Goal: Task Accomplishment & Management: Manage account settings

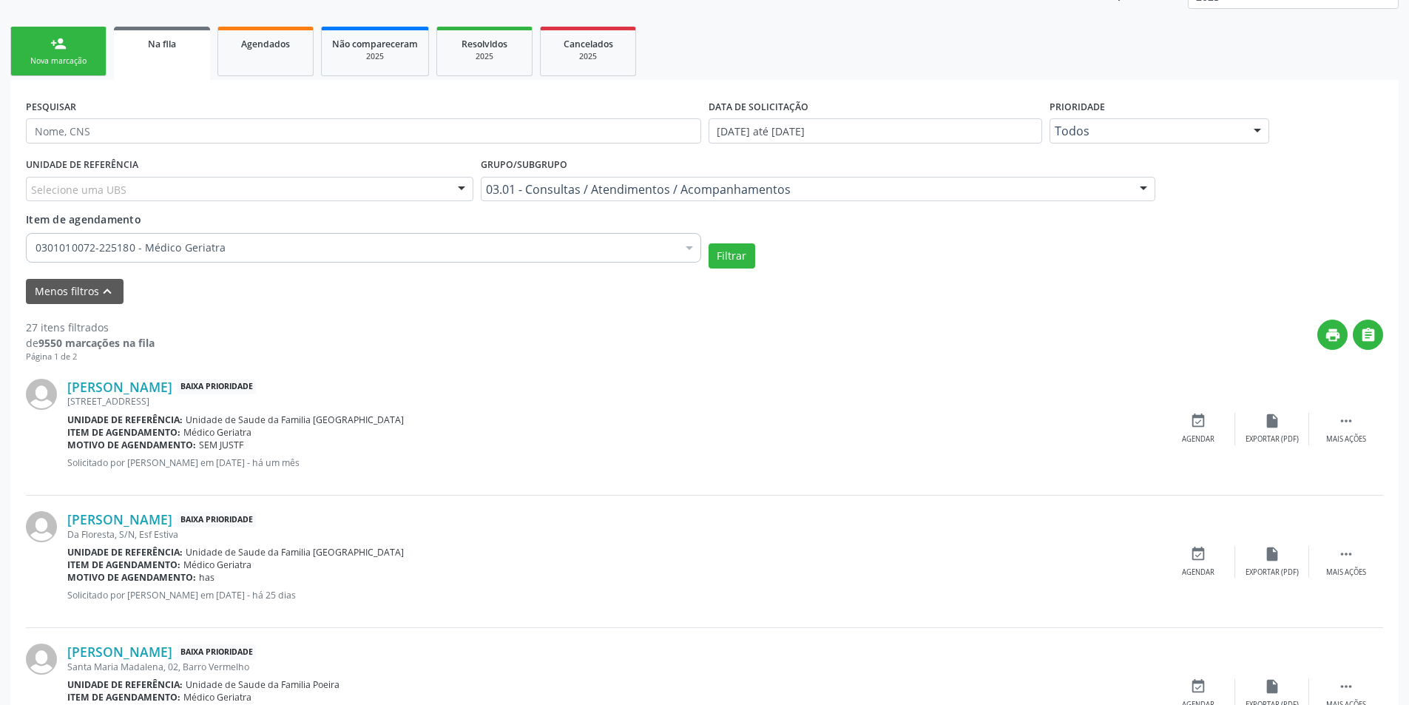
scroll to position [296, 0]
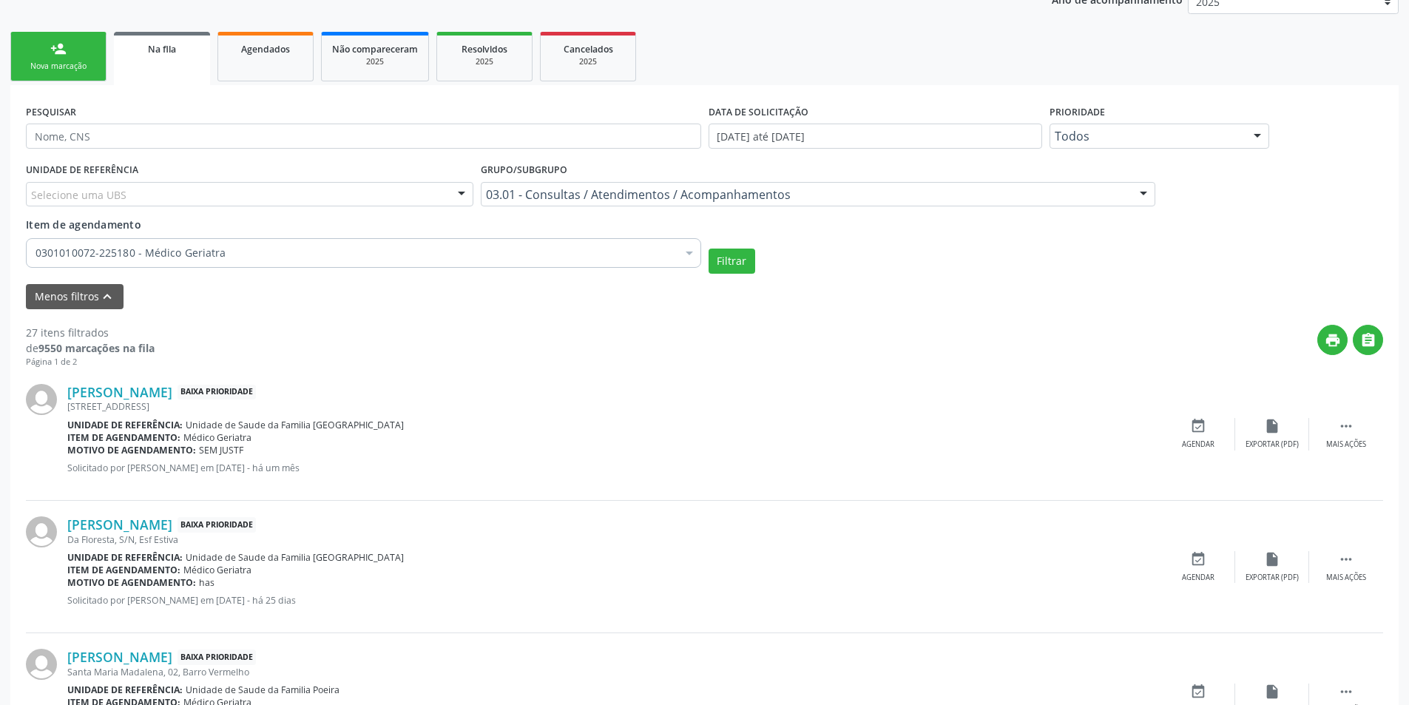
click at [158, 68] on link "Na fila" at bounding box center [162, 58] width 96 height 53
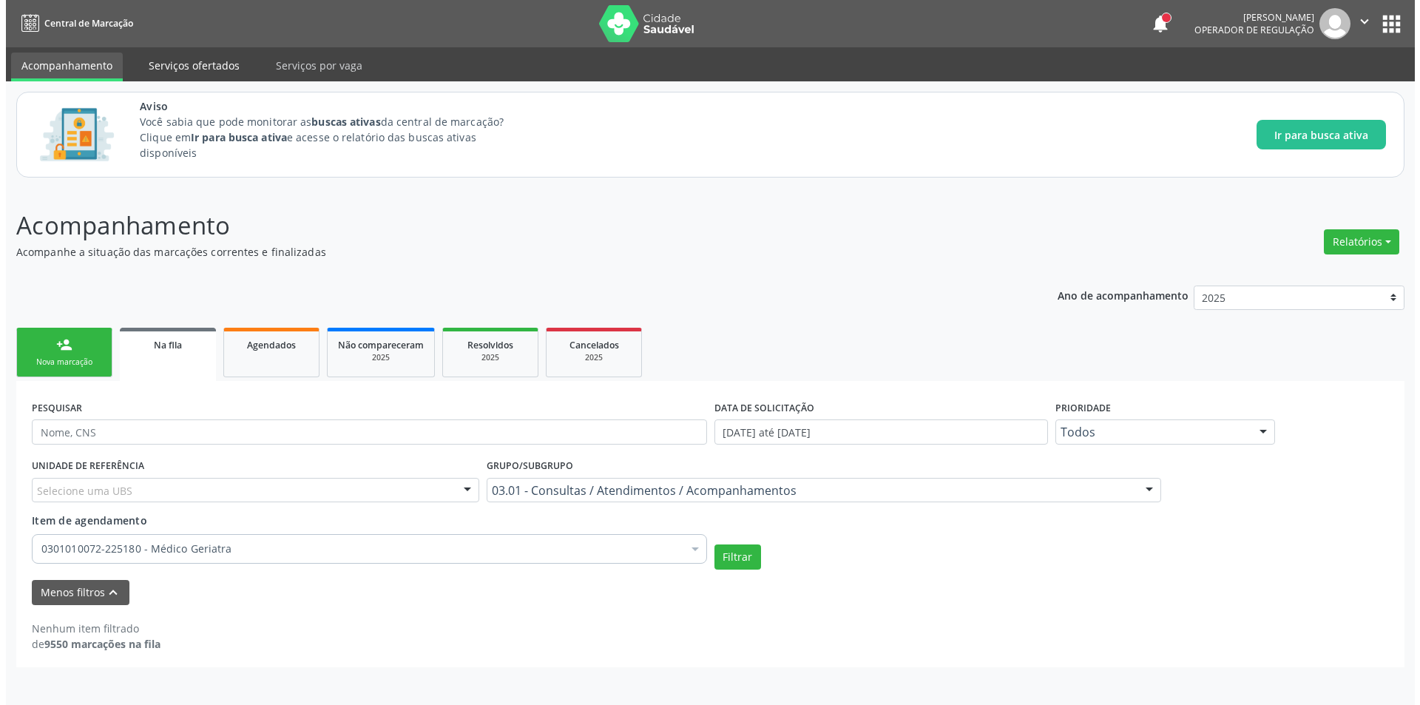
scroll to position [0, 0]
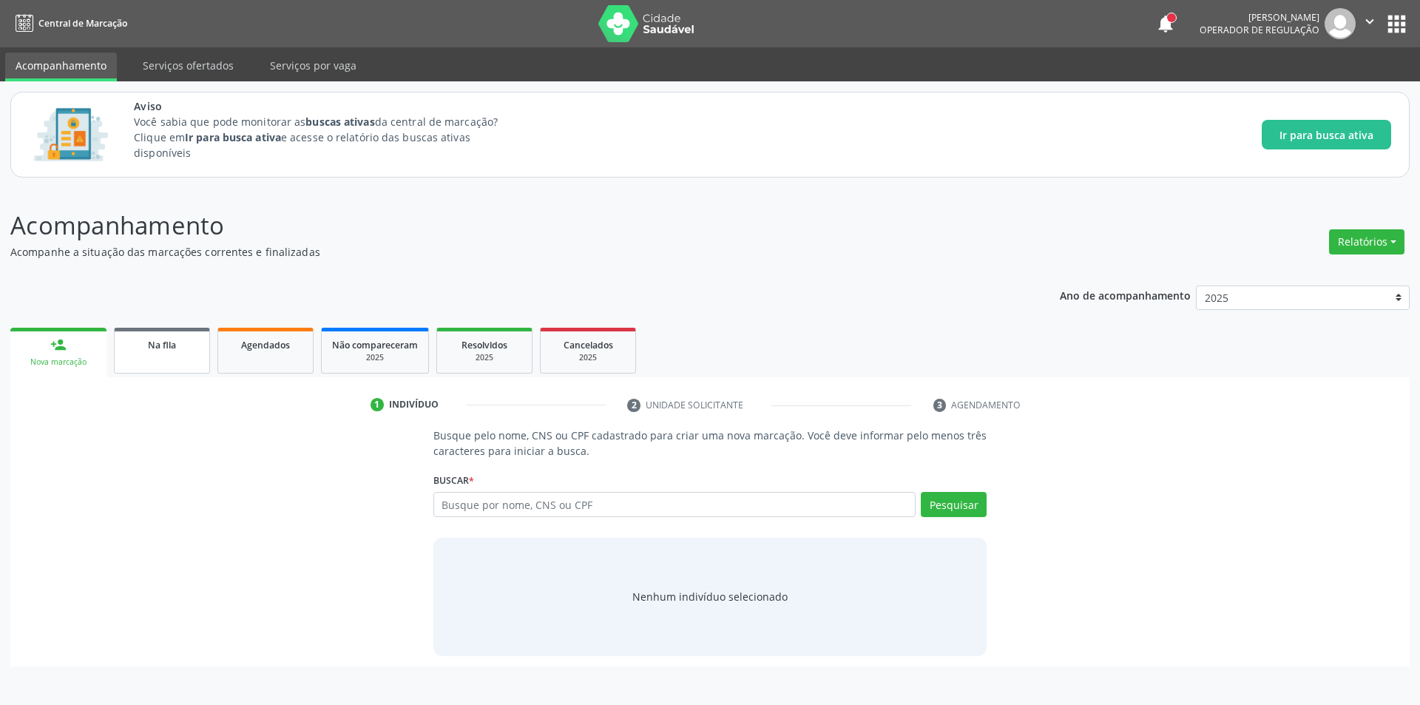
click at [154, 358] on link "Na fila" at bounding box center [162, 351] width 96 height 46
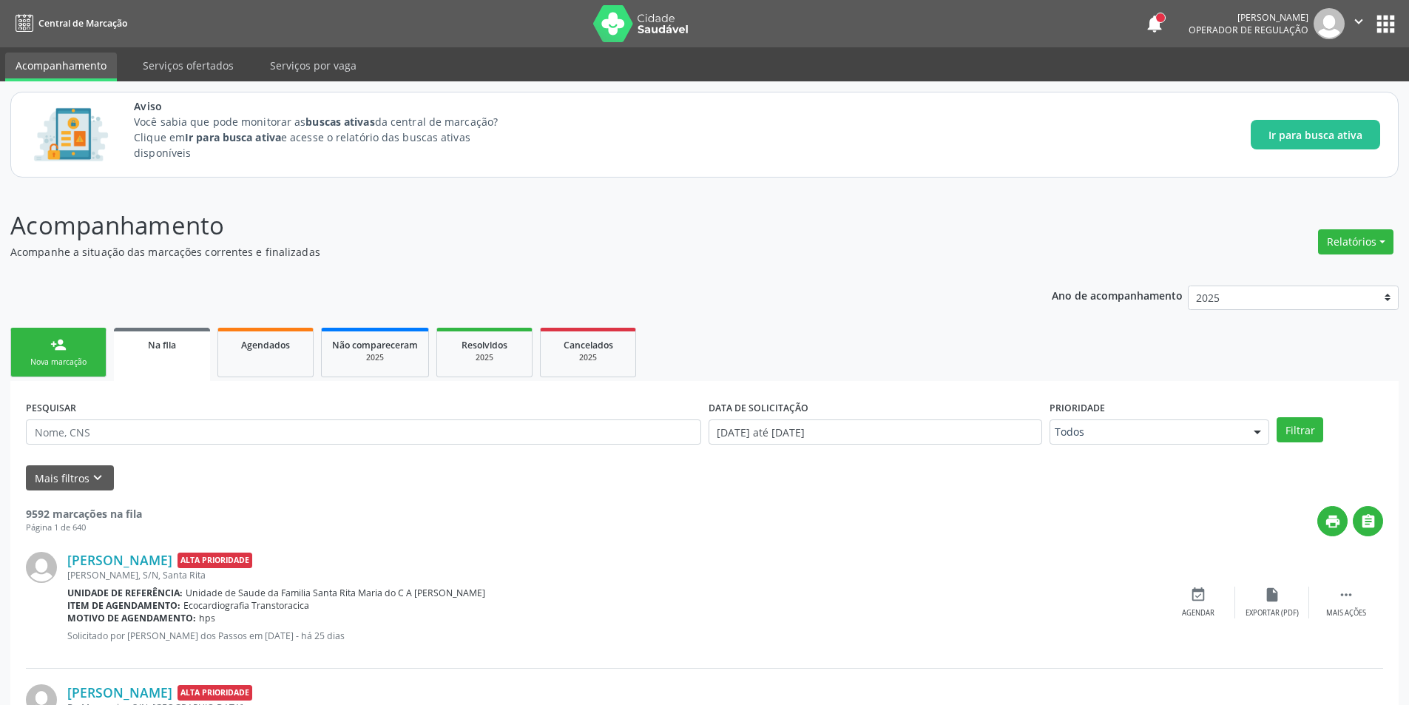
scroll to position [148, 0]
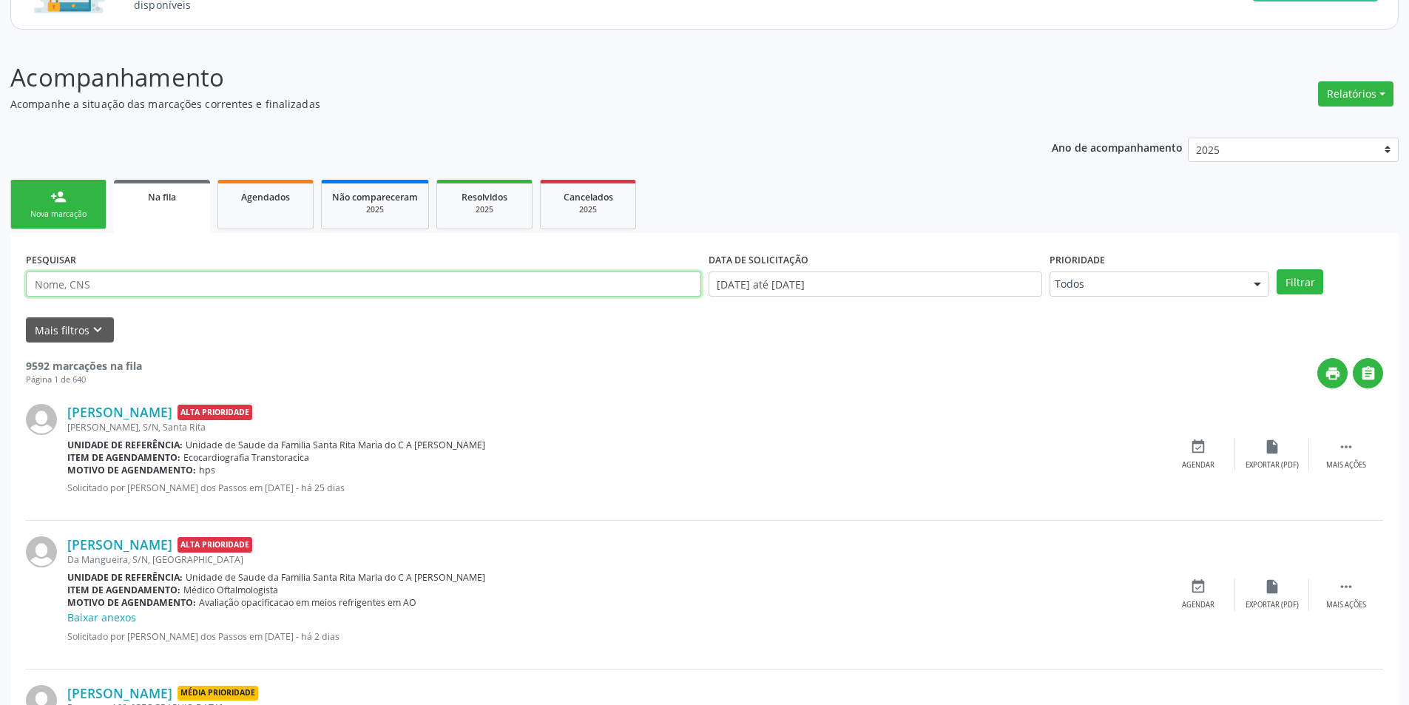
click at [112, 288] on input "text" at bounding box center [363, 283] width 675 height 25
paste input "709002812051017"
type input "709002812051017"
click at [1303, 287] on button "Filtrar" at bounding box center [1300, 281] width 47 height 25
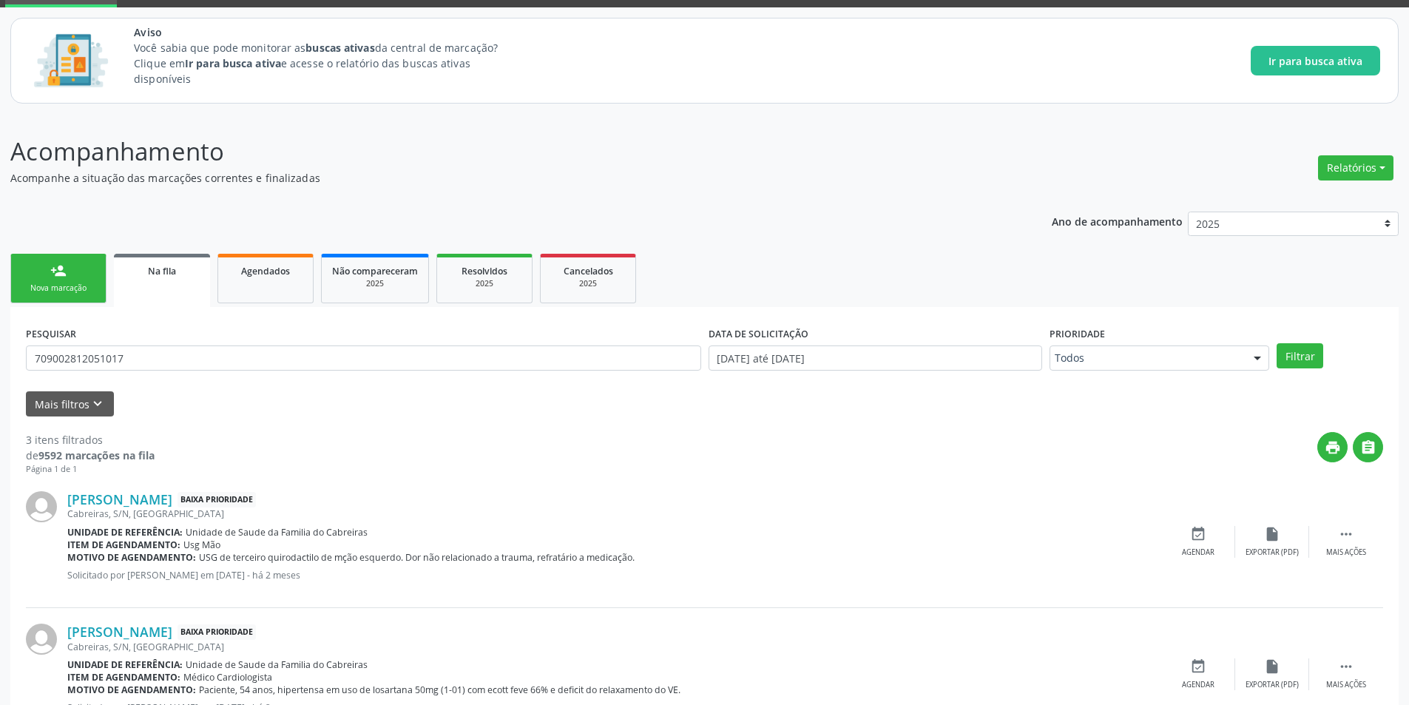
scroll to position [283, 0]
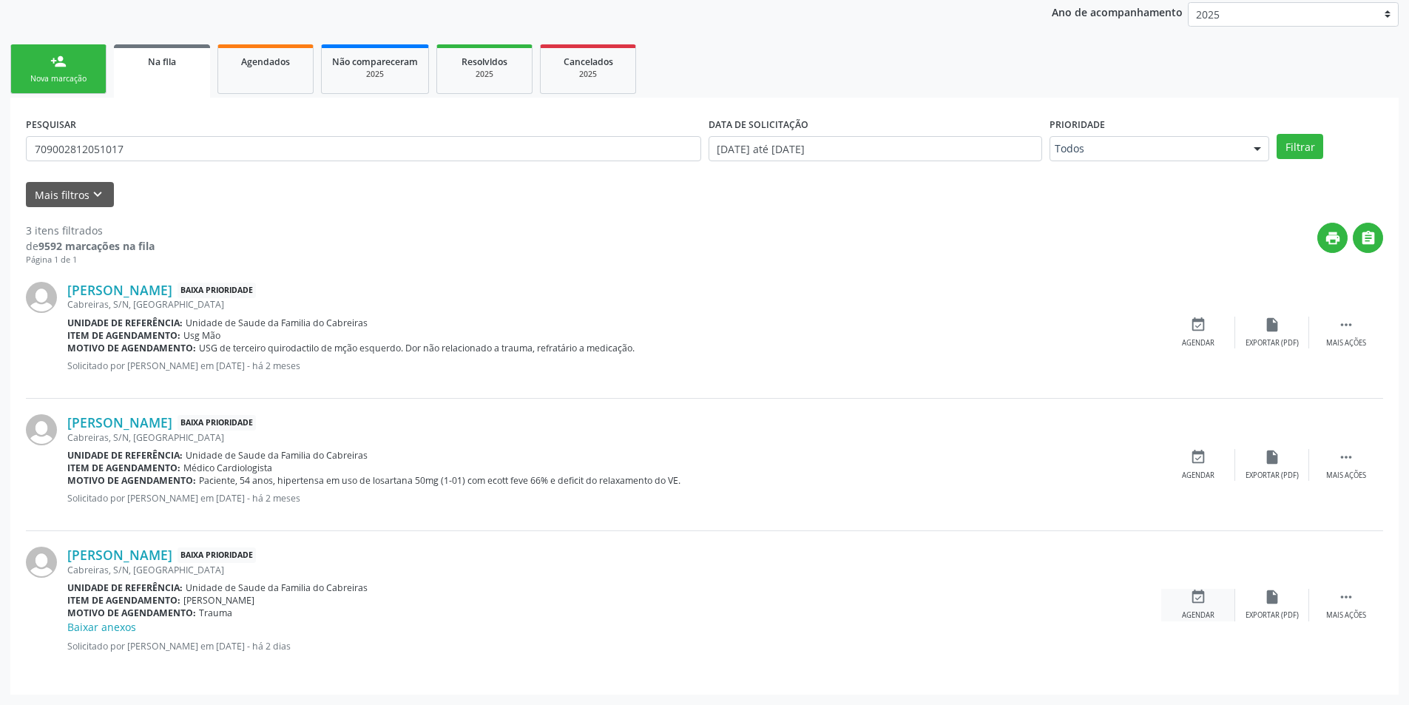
click at [1188, 594] on div "event_available Agendar" at bounding box center [1198, 605] width 74 height 32
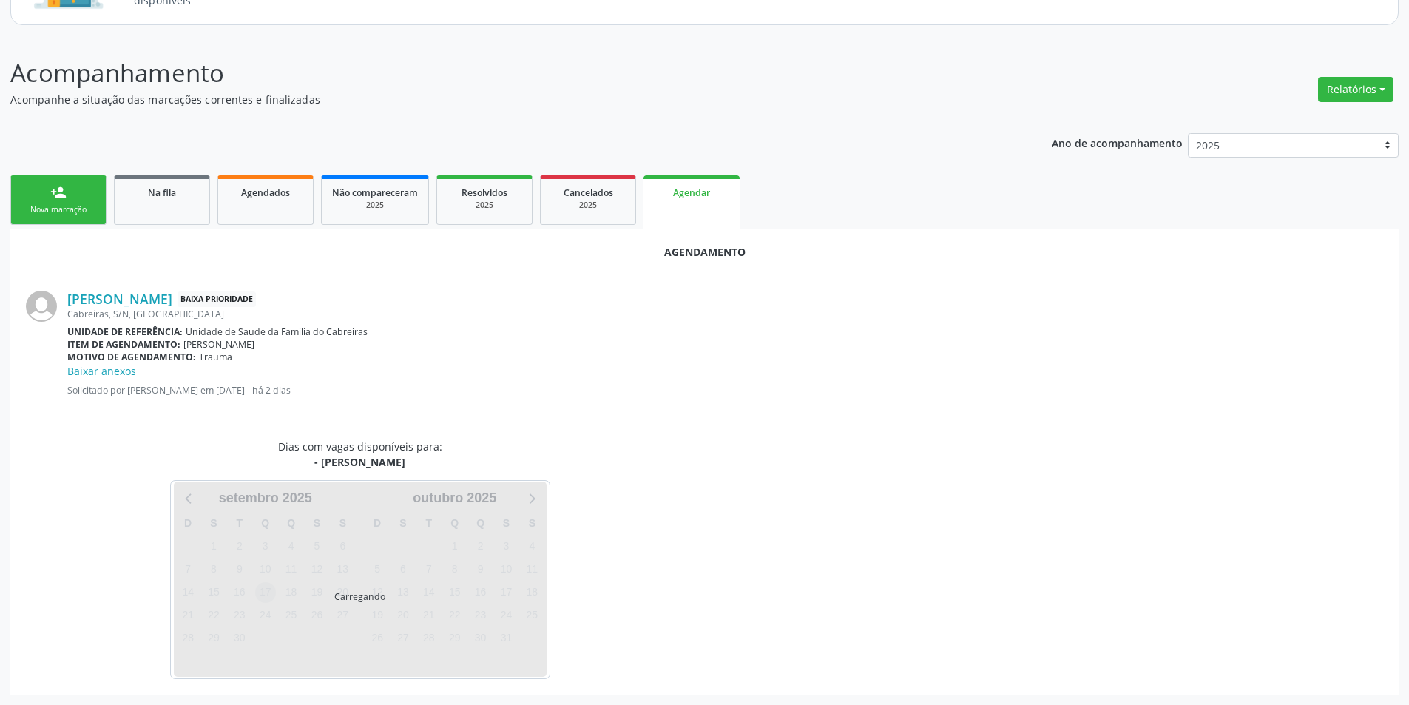
scroll to position [187, 0]
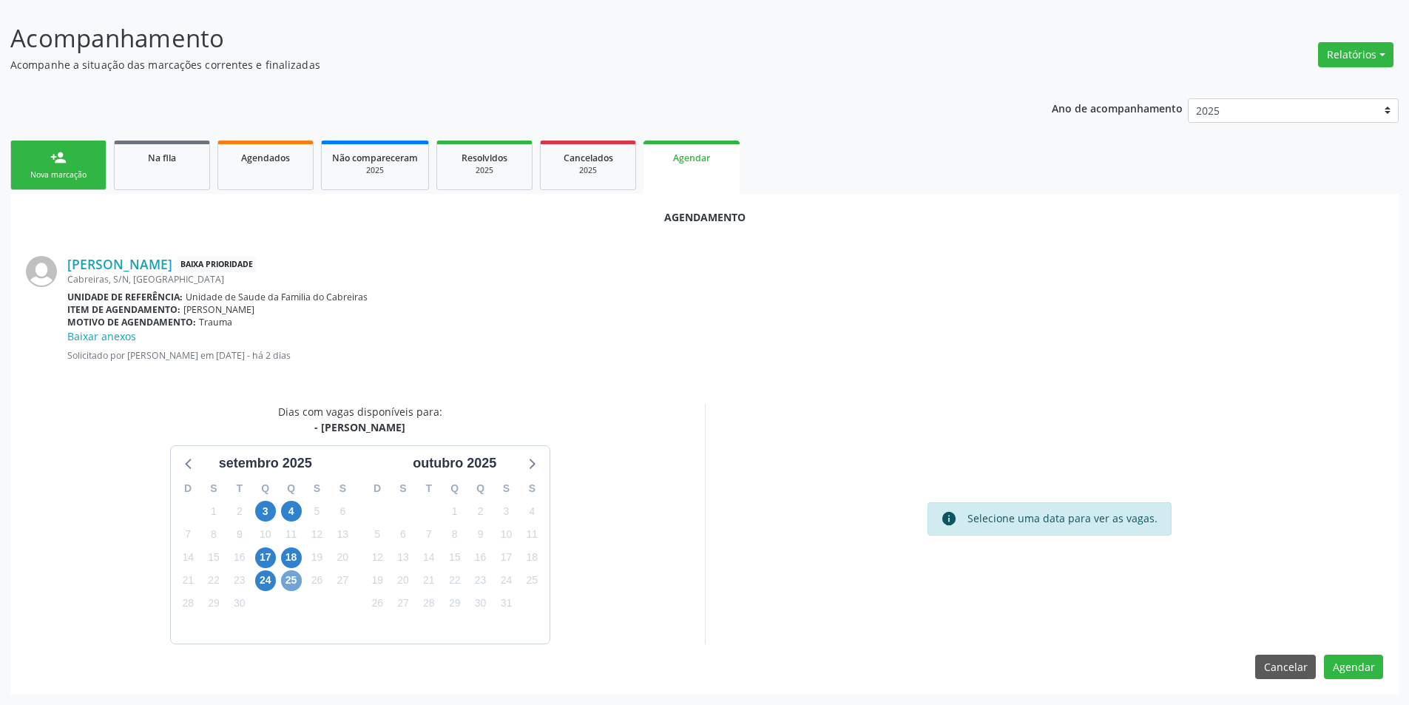
click at [289, 580] on span "25" at bounding box center [291, 580] width 21 height 21
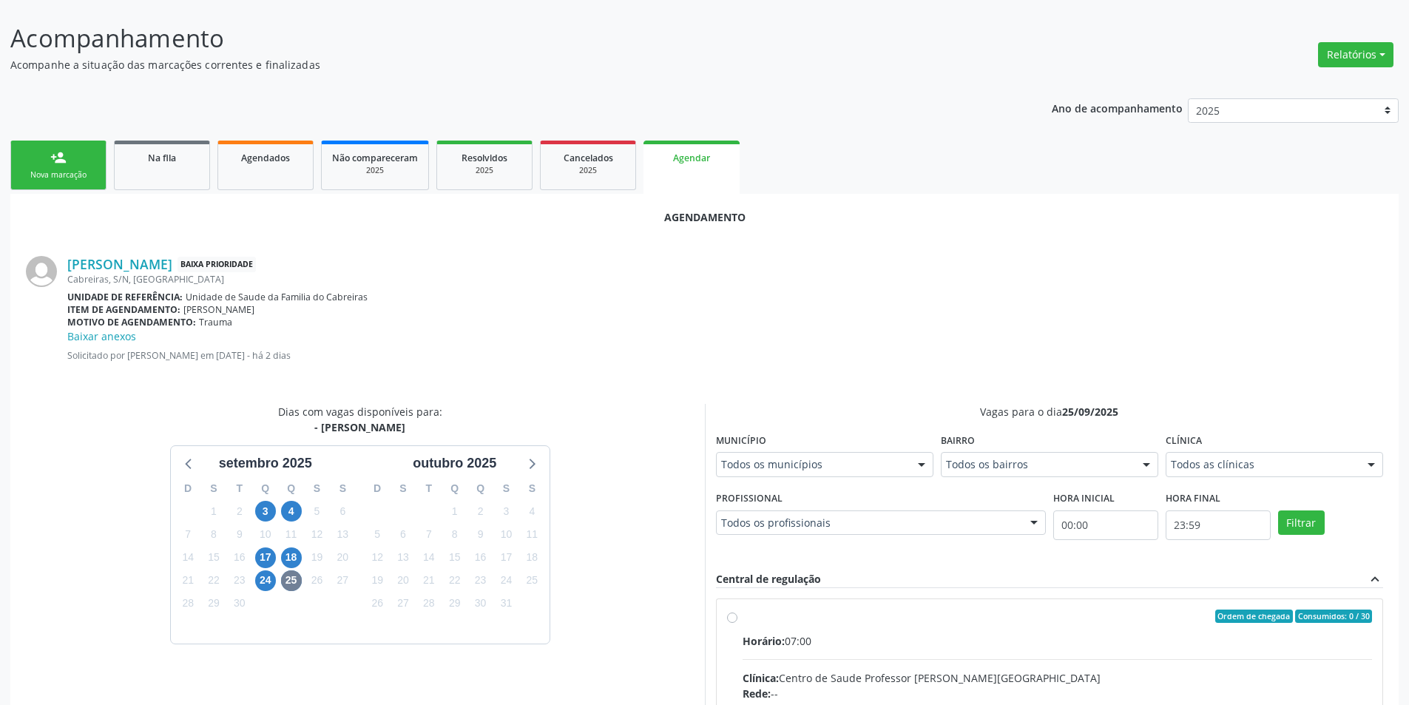
click at [729, 616] on input "Ordem de chegada Consumidos: 0 / 30 Horário: 07:00 Clínica: Centro de Saude Pro…" at bounding box center [732, 616] width 10 height 13
radio input "true"
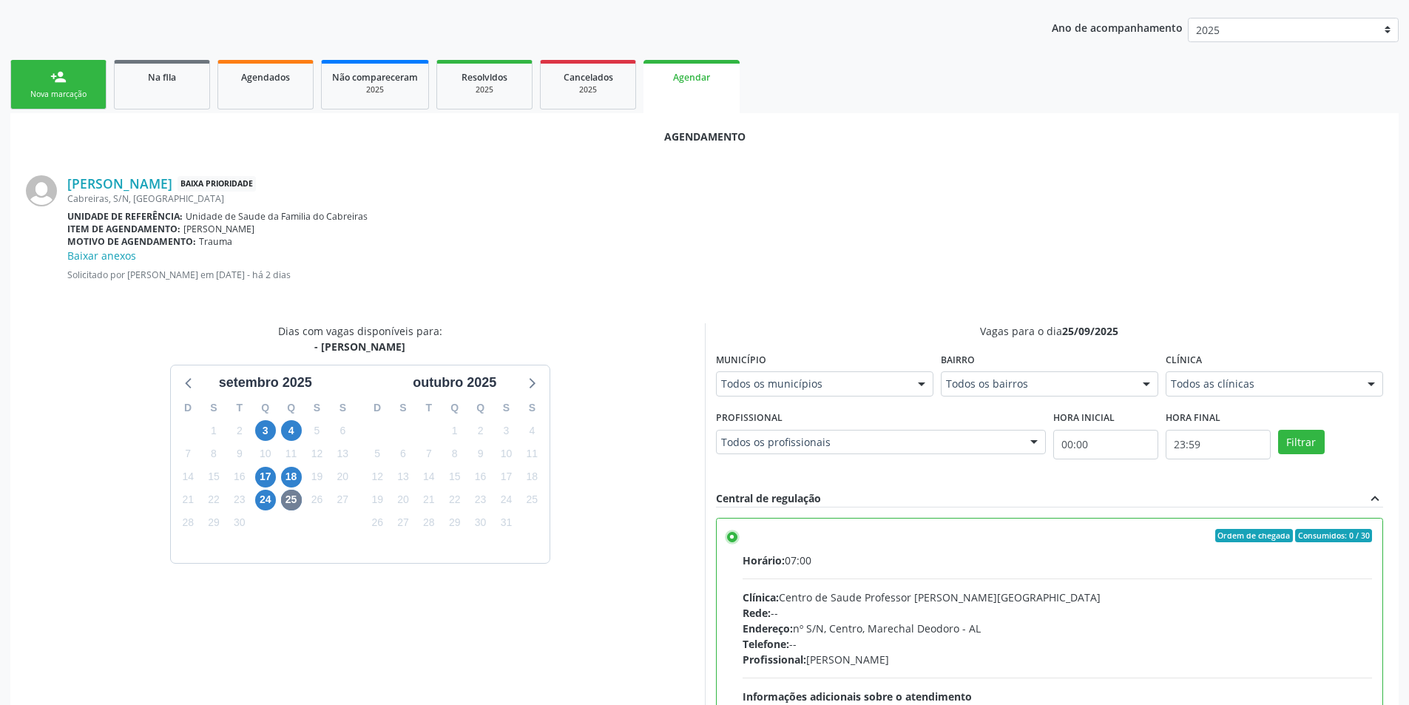
scroll to position [428, 0]
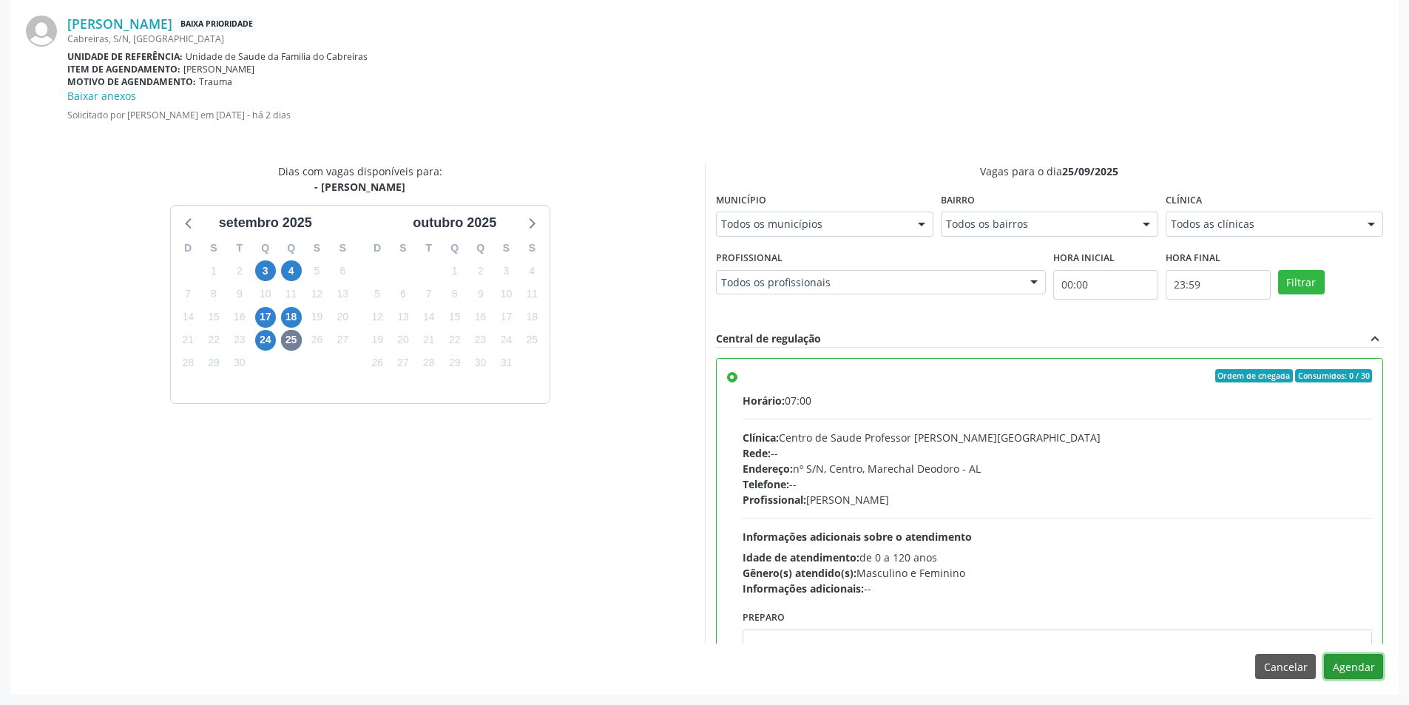
click at [1358, 662] on button "Agendar" at bounding box center [1353, 666] width 59 height 25
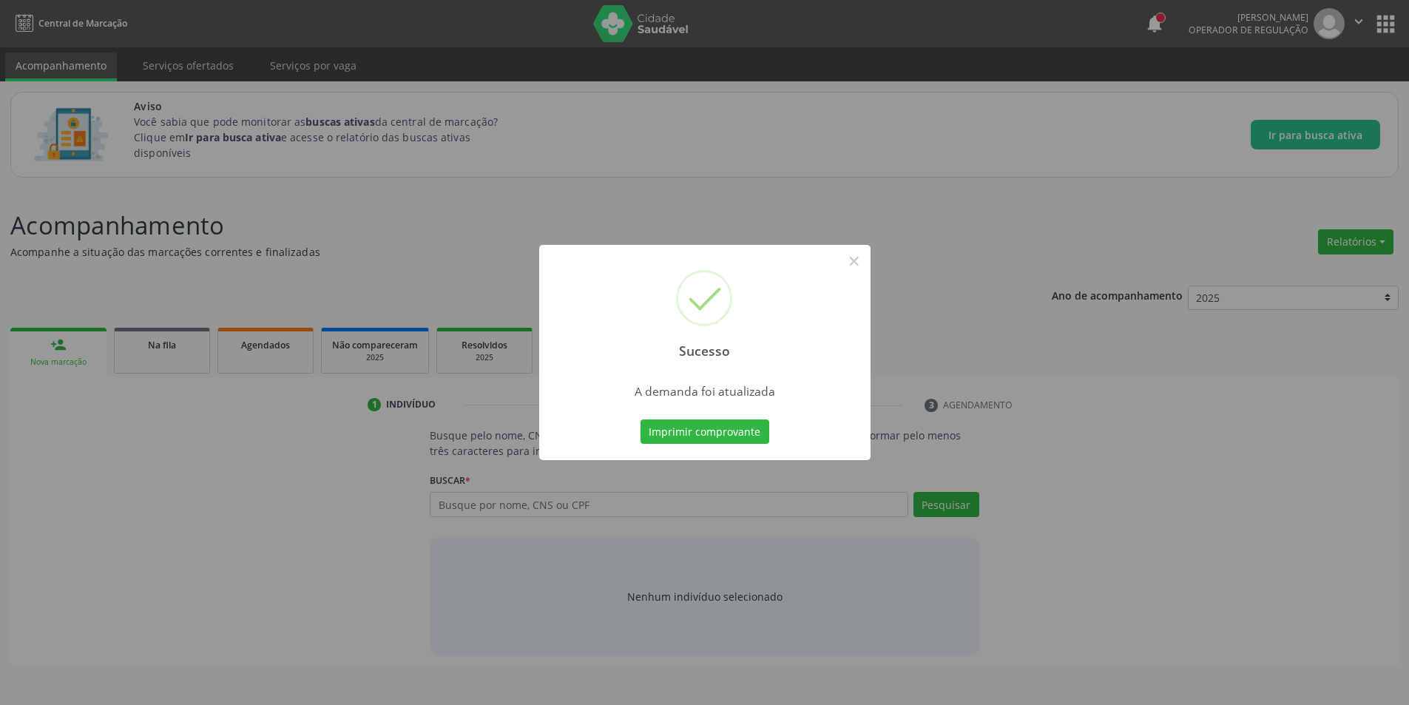
scroll to position [0, 0]
click at [857, 260] on button "×" at bounding box center [859, 261] width 25 height 25
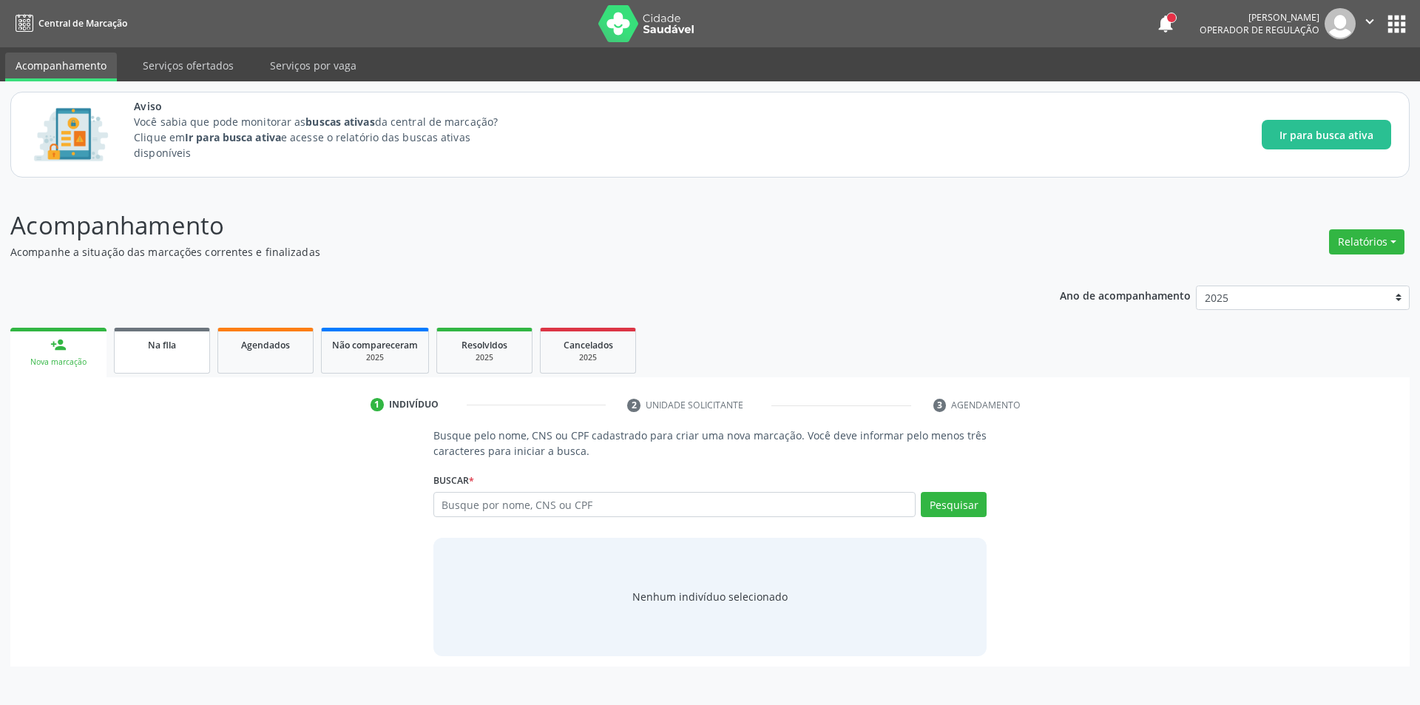
click at [151, 350] on span "Na fila" at bounding box center [162, 345] width 28 height 13
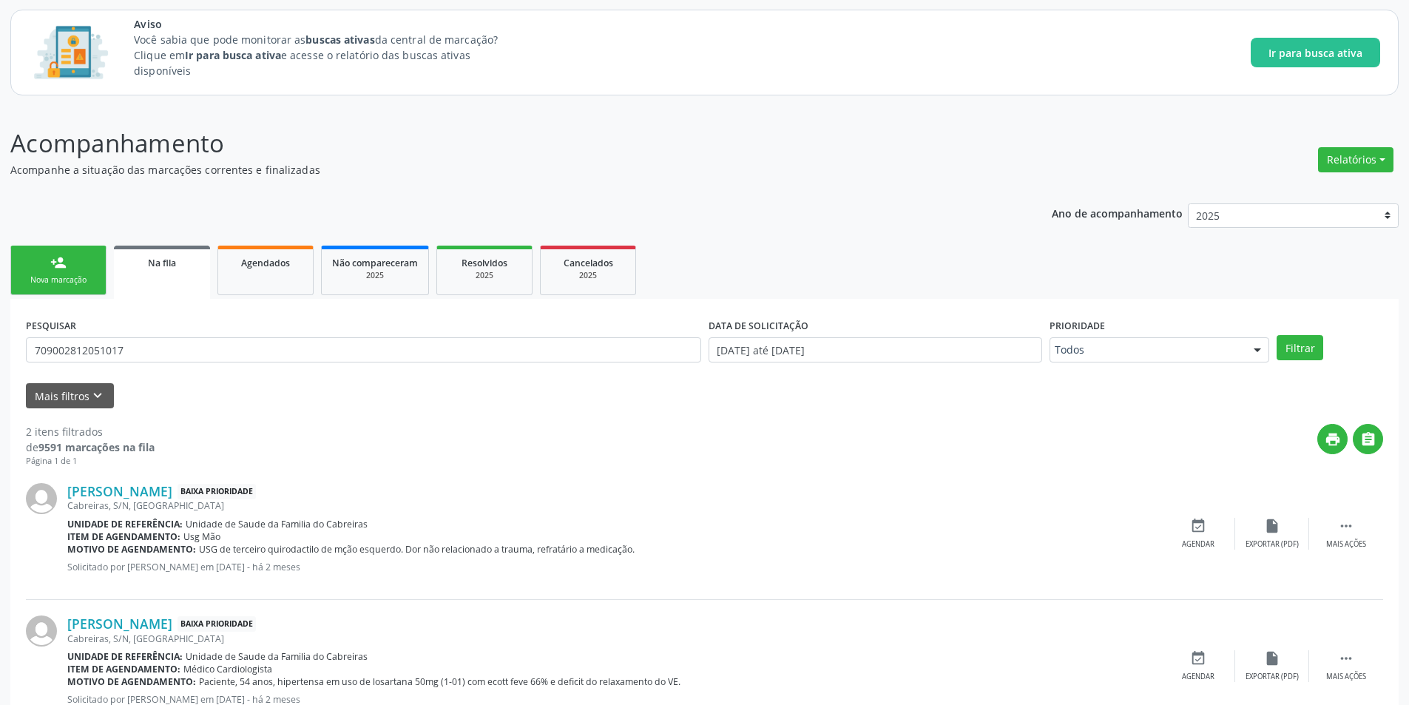
scroll to position [135, 0]
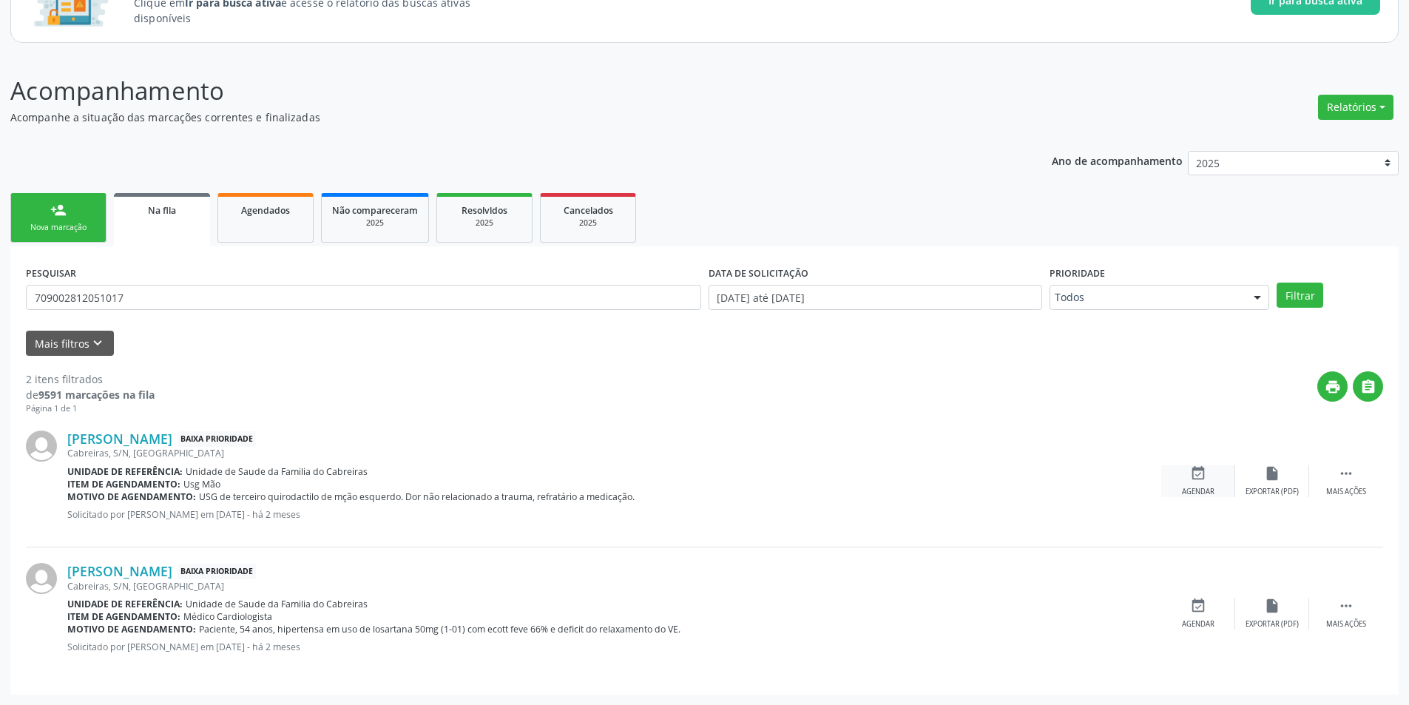
click at [1211, 471] on div "event_available Agendar" at bounding box center [1198, 481] width 74 height 32
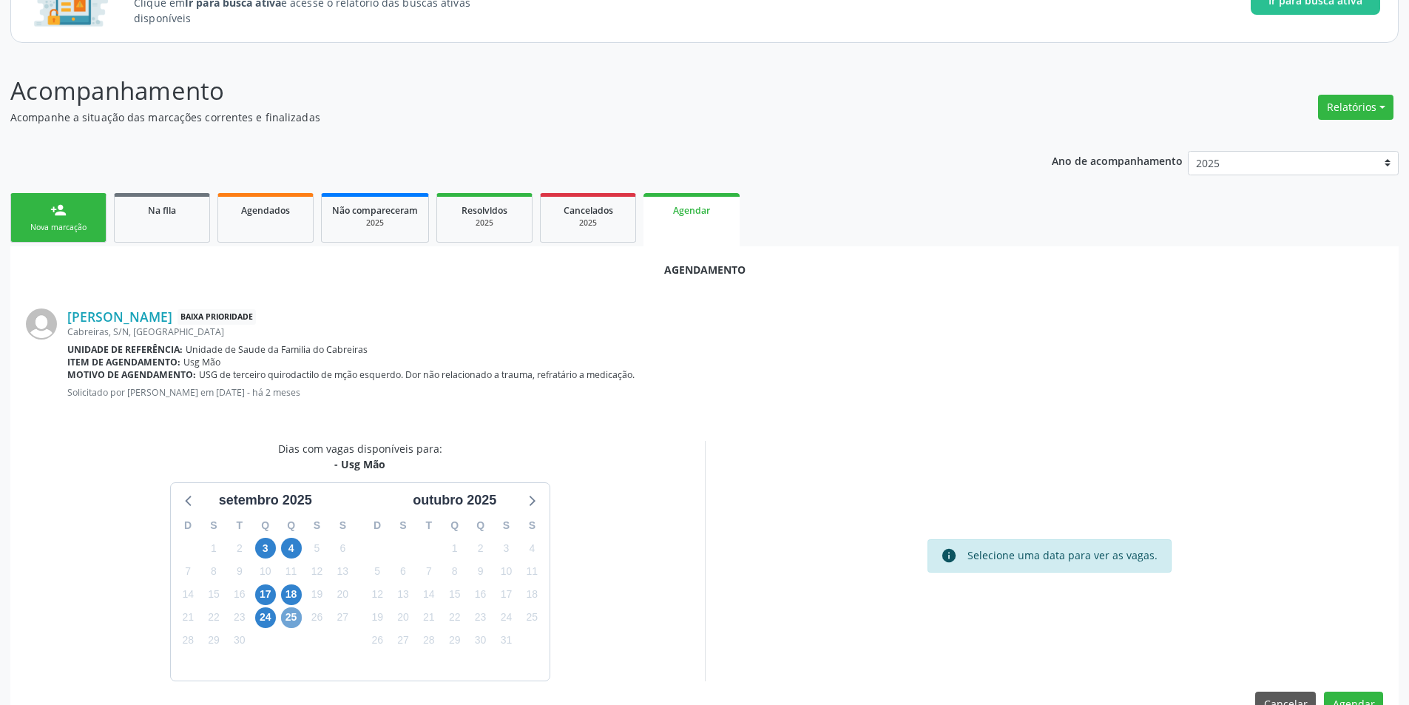
click at [290, 618] on span "25" at bounding box center [291, 617] width 21 height 21
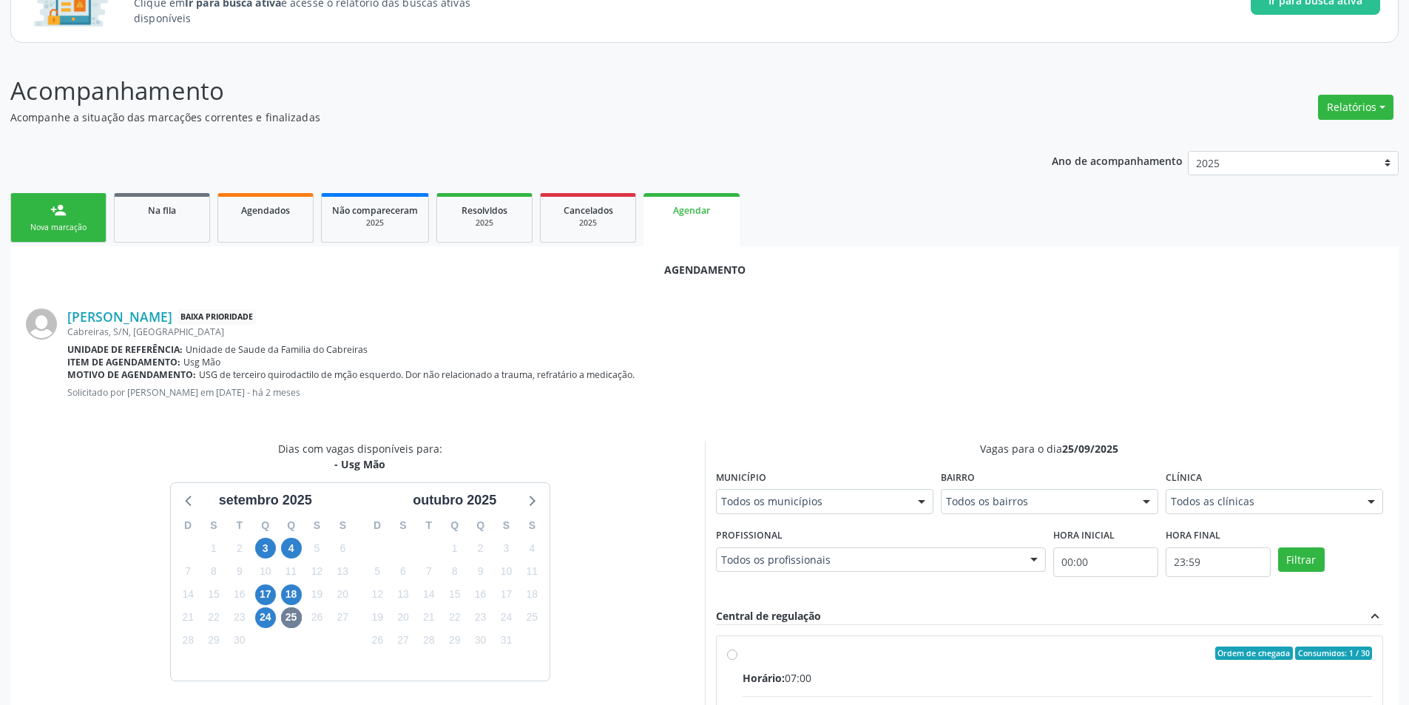
click at [729, 656] on input "Ordem de chegada Consumidos: 1 / 30 Horário: 07:00 Clínica: Centro de Saude Pro…" at bounding box center [732, 652] width 10 height 13
radio input "true"
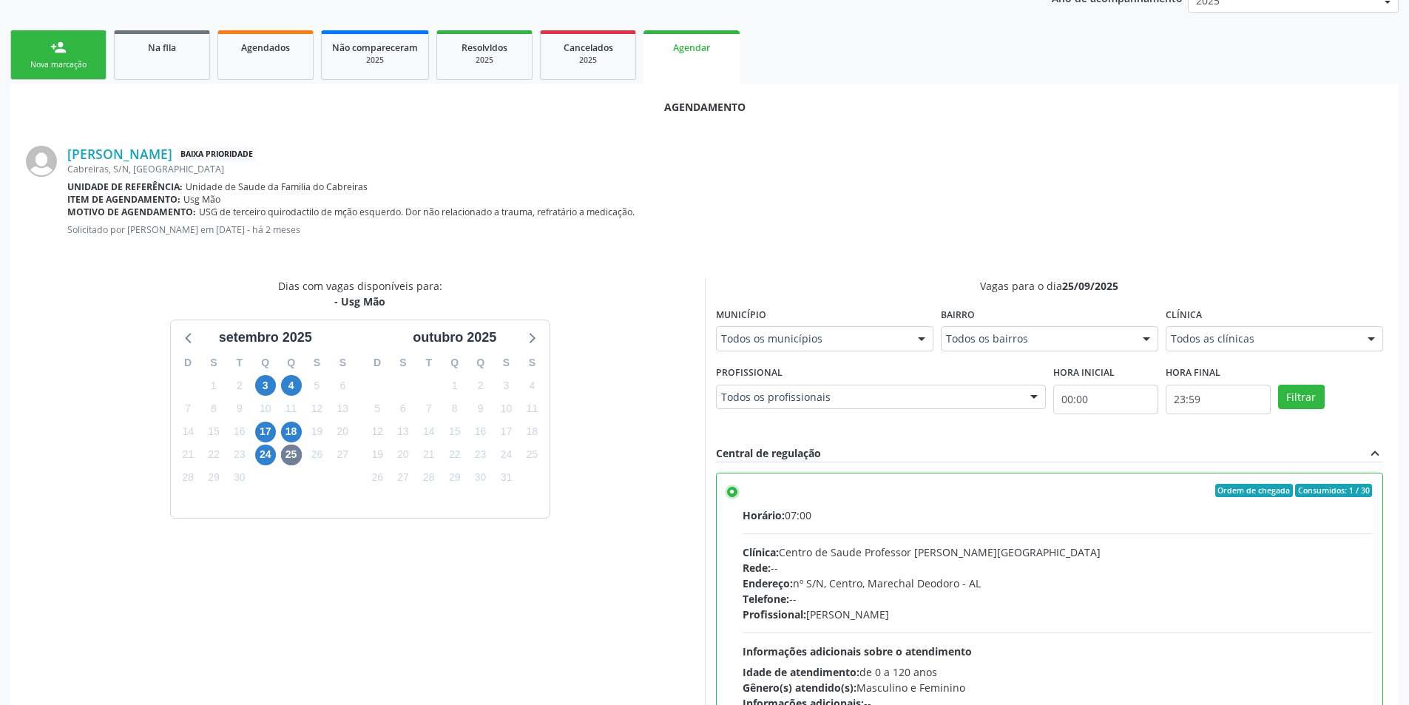
scroll to position [412, 0]
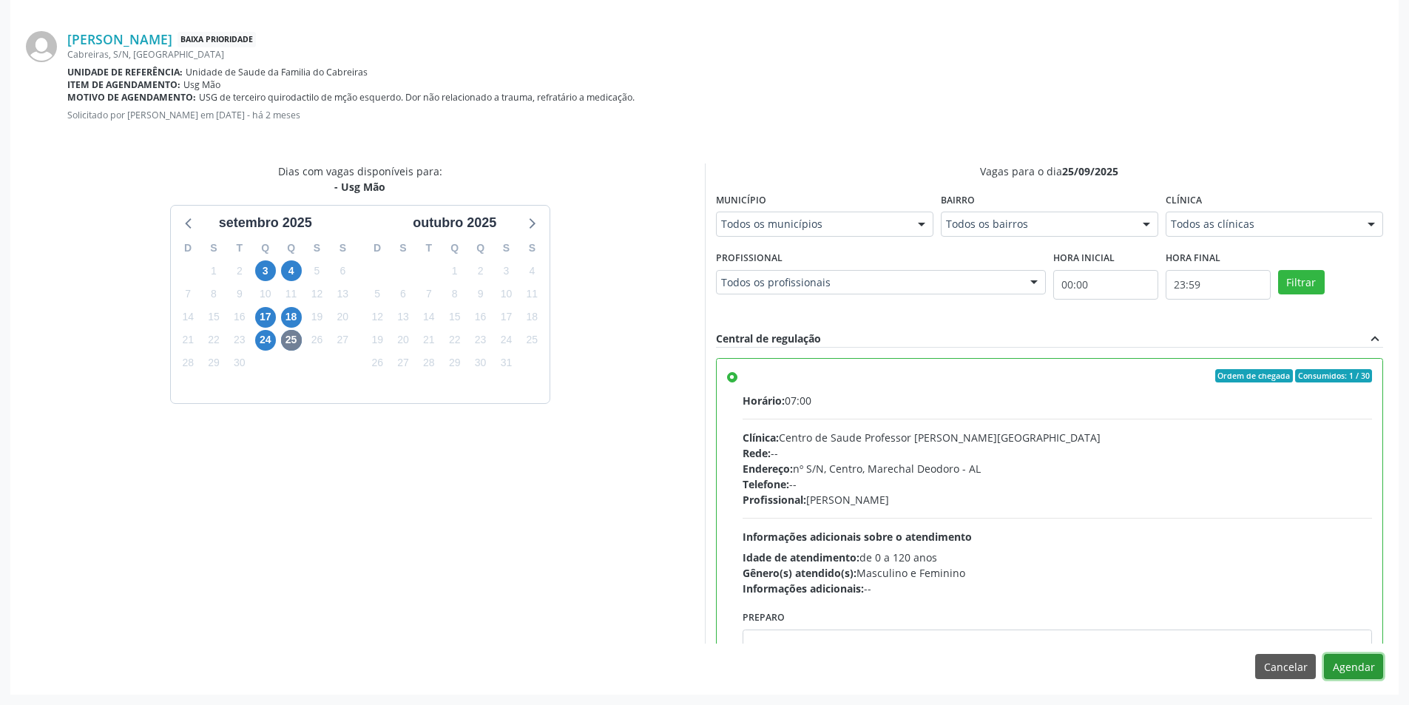
click at [1355, 658] on button "Agendar" at bounding box center [1353, 666] width 59 height 25
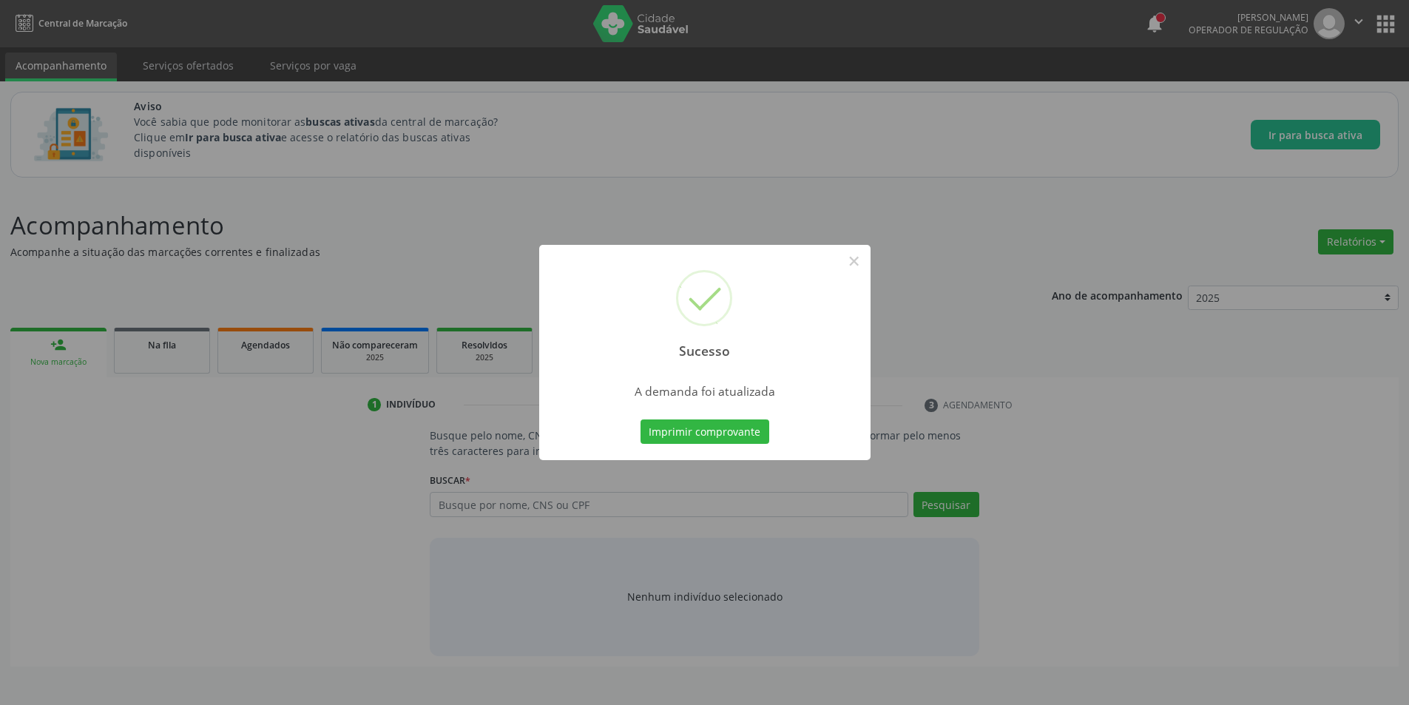
scroll to position [0, 0]
click at [860, 265] on button "×" at bounding box center [859, 261] width 25 height 25
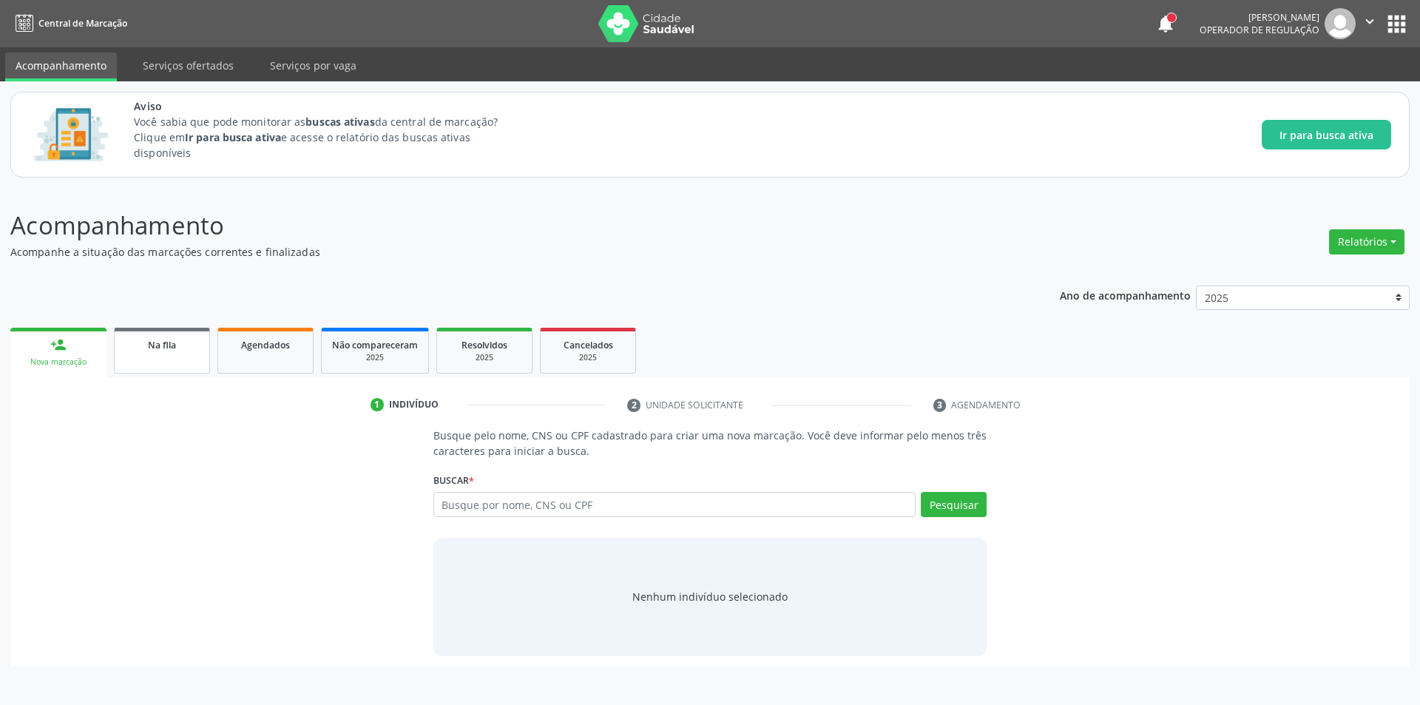
click at [161, 363] on link "Na fila" at bounding box center [162, 351] width 96 height 46
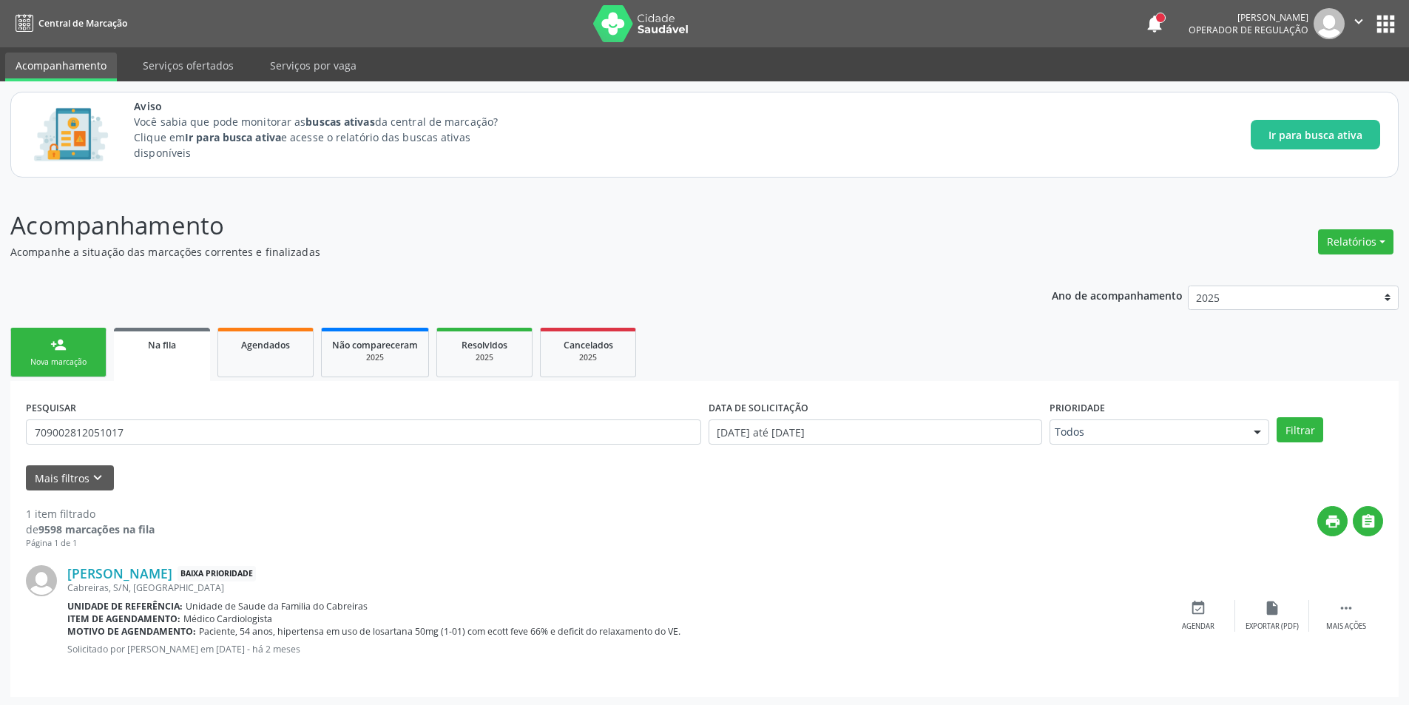
scroll to position [2, 0]
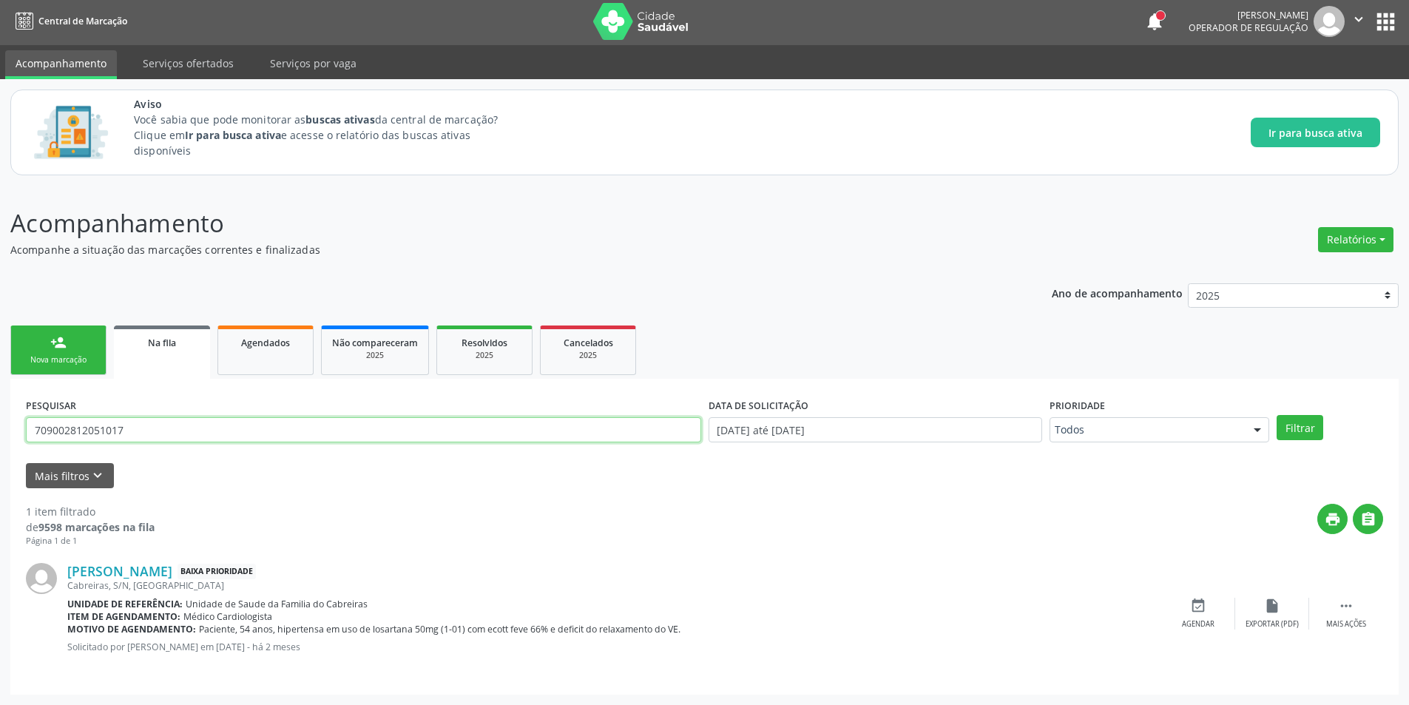
drag, startPoint x: 271, startPoint y: 438, endPoint x: 0, endPoint y: 436, distance: 270.7
click at [0, 436] on div "Acompanhamento Acompanhe a situação das marcações correntes e finalizadas Relat…" at bounding box center [704, 445] width 1409 height 519
paste input "701809297473879"
type input "701809297473879"
click at [1309, 420] on button "Filtrar" at bounding box center [1300, 427] width 47 height 25
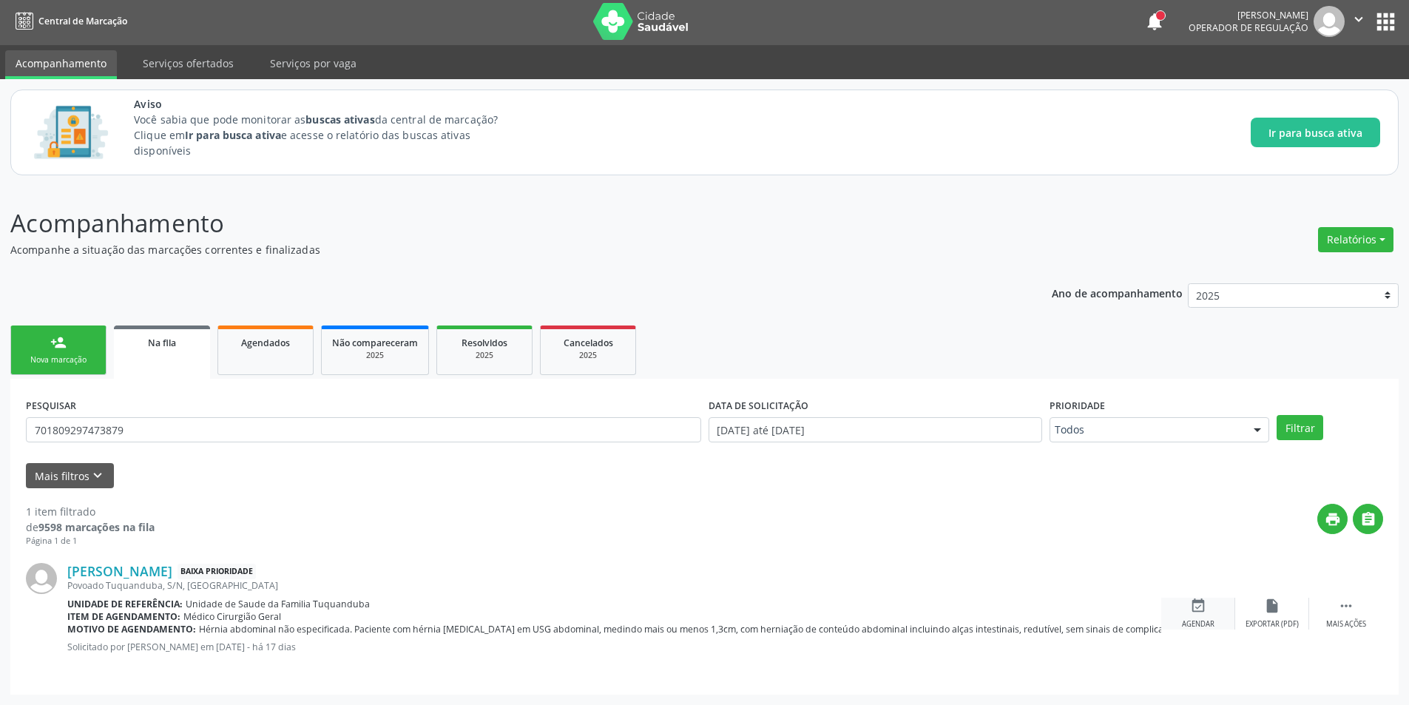
click at [1195, 610] on icon "event_available" at bounding box center [1198, 606] width 16 height 16
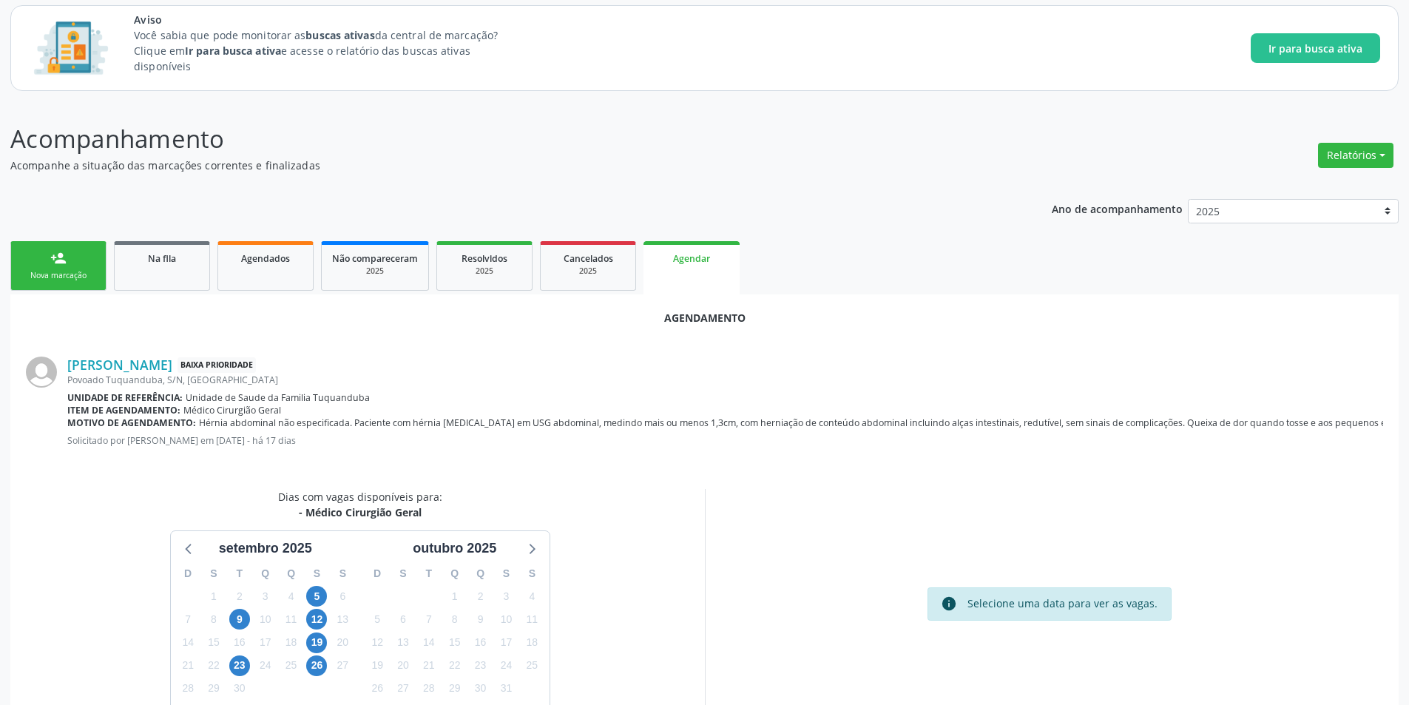
scroll to position [172, 0]
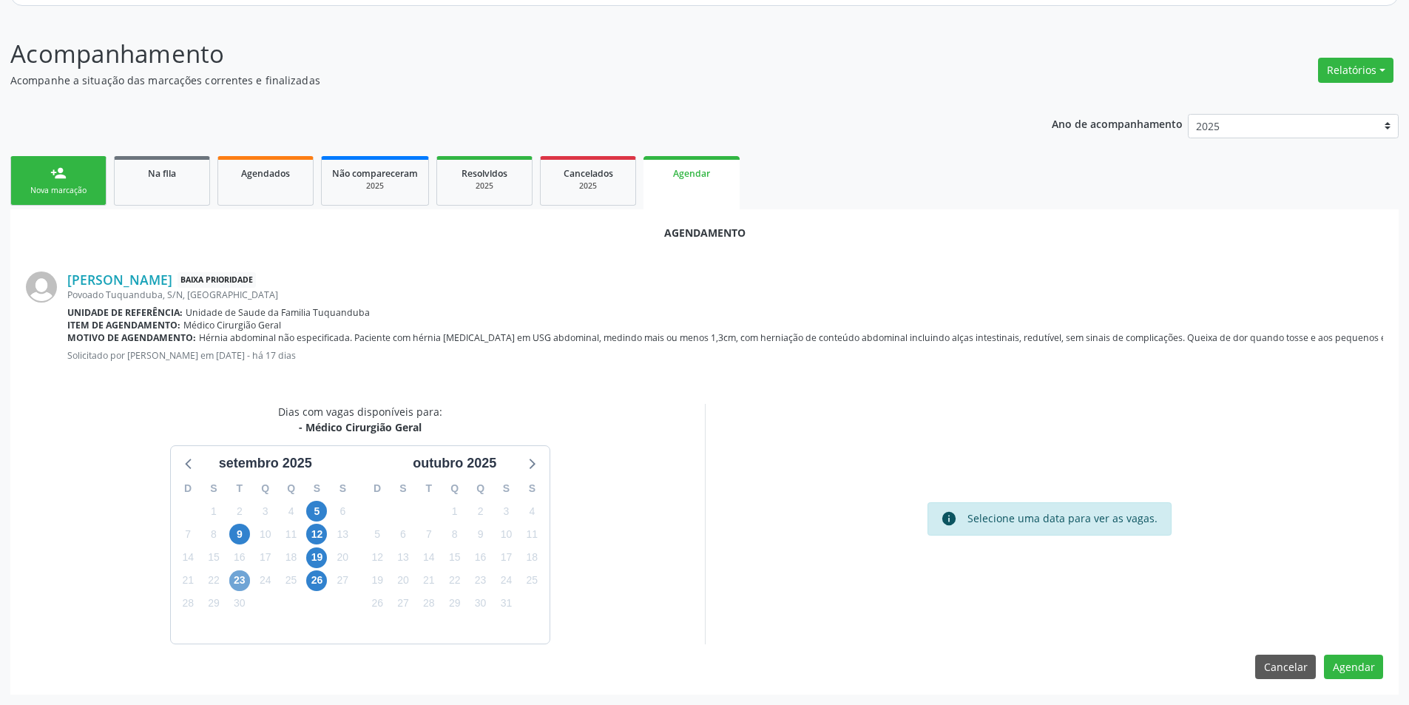
click at [236, 578] on span "23" at bounding box center [239, 580] width 21 height 21
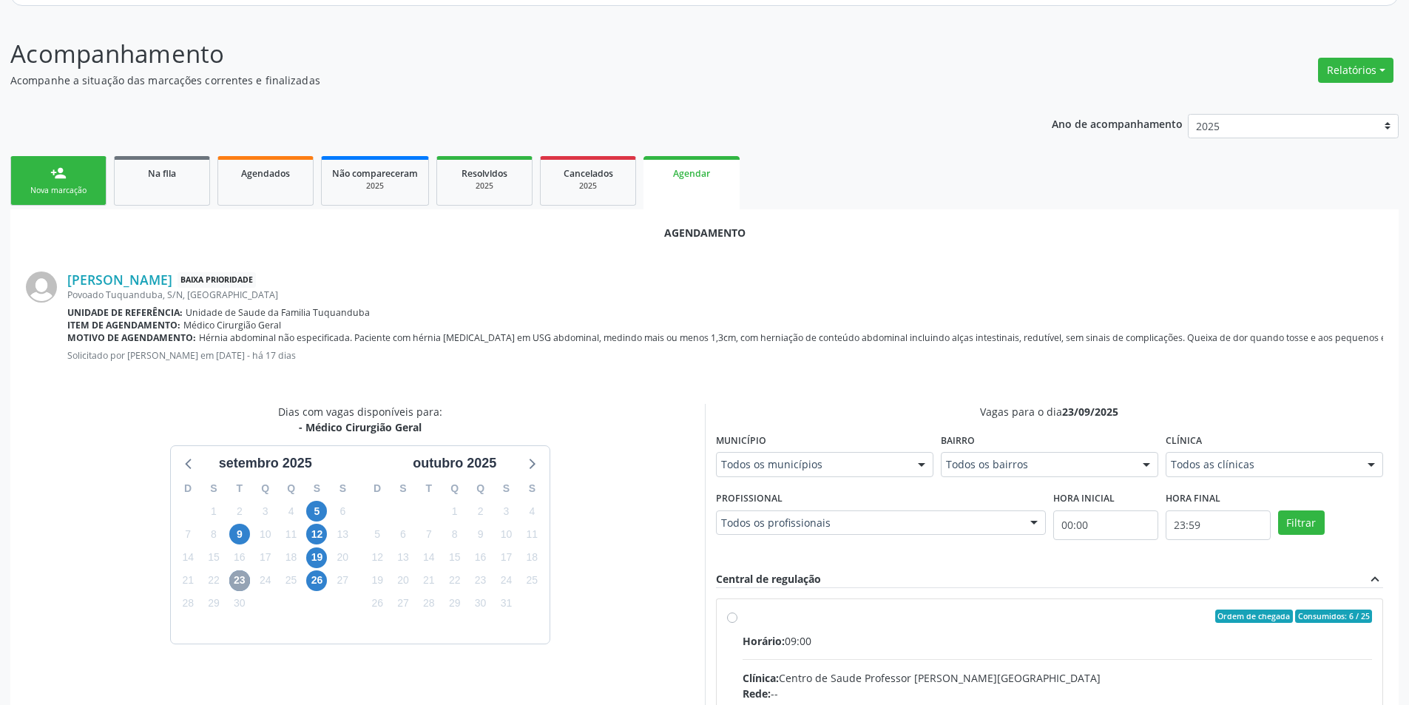
scroll to position [385, 0]
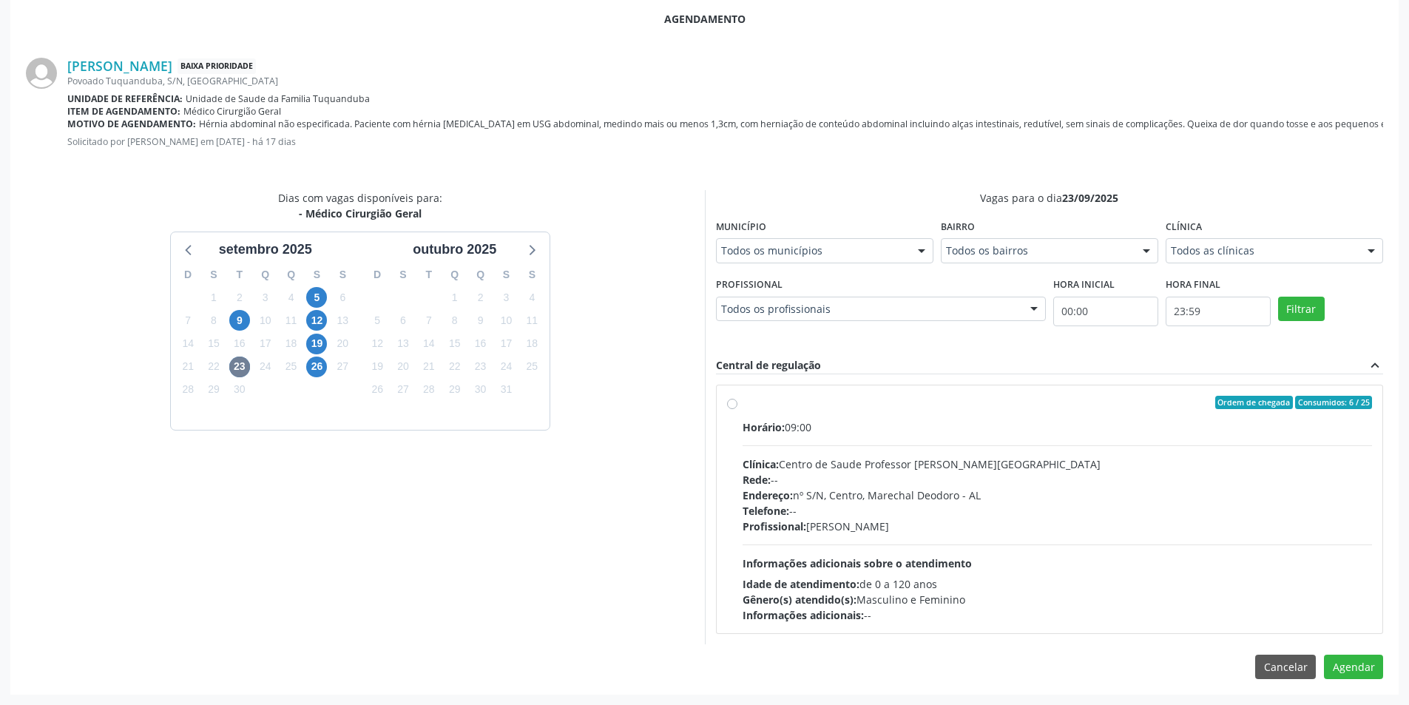
click at [743, 400] on label "Ordem de chegada Consumidos: 6 / 25 Horário: 09:00 Clínica: Centro de Saude Pro…" at bounding box center [1058, 509] width 630 height 227
click at [734, 400] on input "Ordem de chegada Consumidos: 6 / 25 Horário: 09:00 Clínica: Centro de Saude Pro…" at bounding box center [732, 402] width 10 height 13
radio input "true"
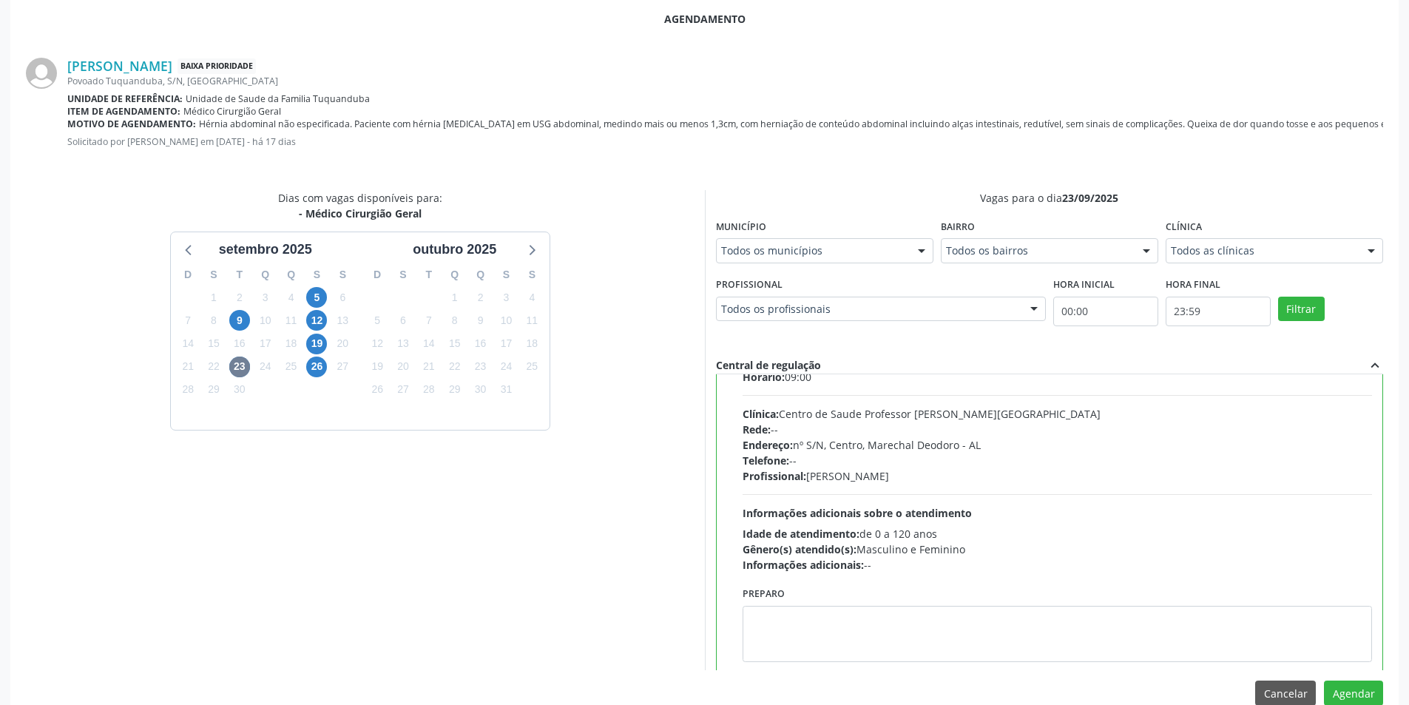
scroll to position [73, 0]
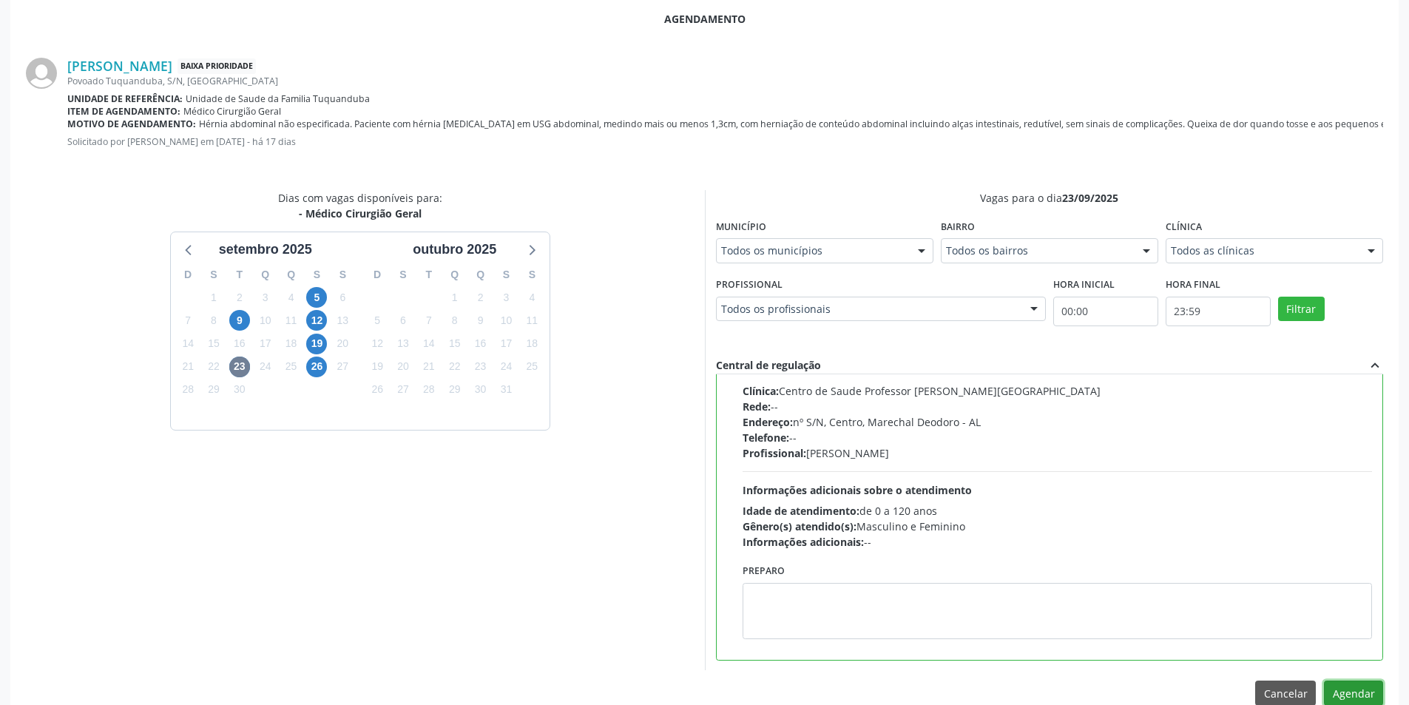
click at [1360, 686] on button "Agendar" at bounding box center [1353, 693] width 59 height 25
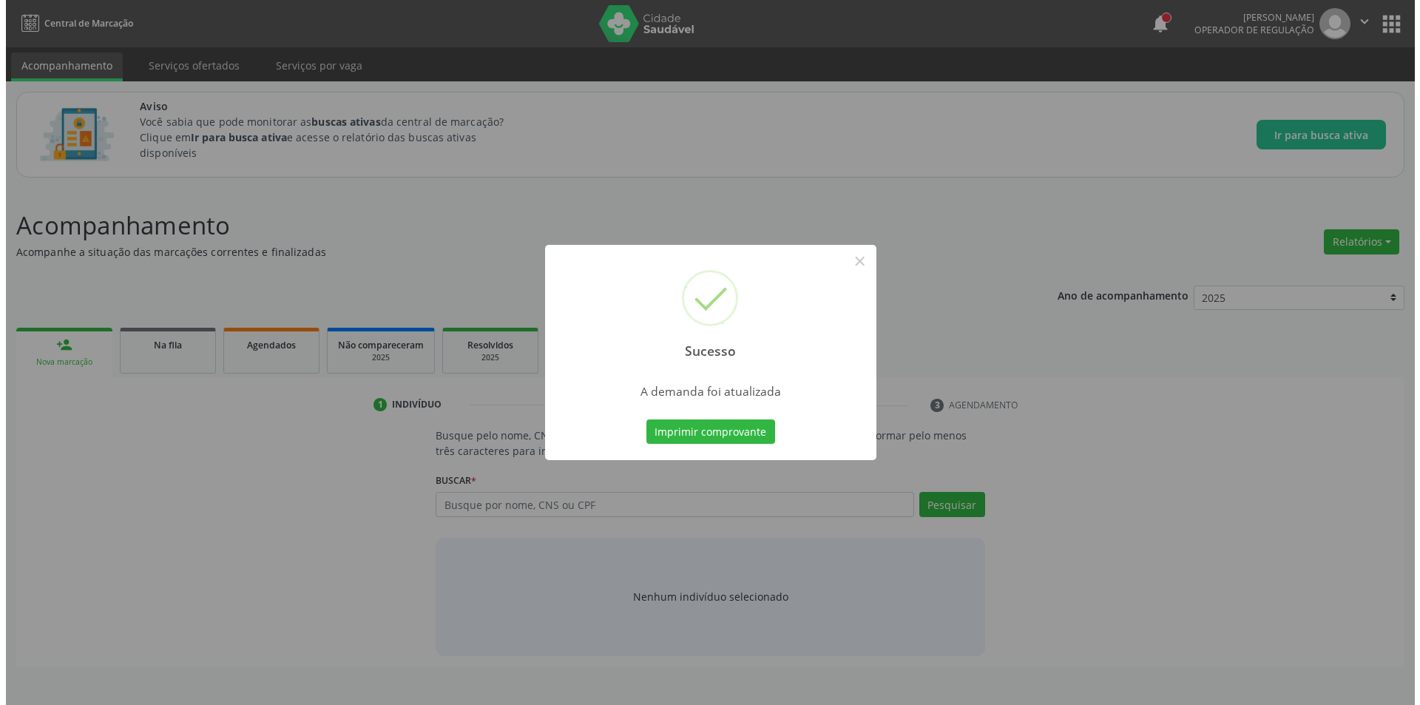
scroll to position [0, 0]
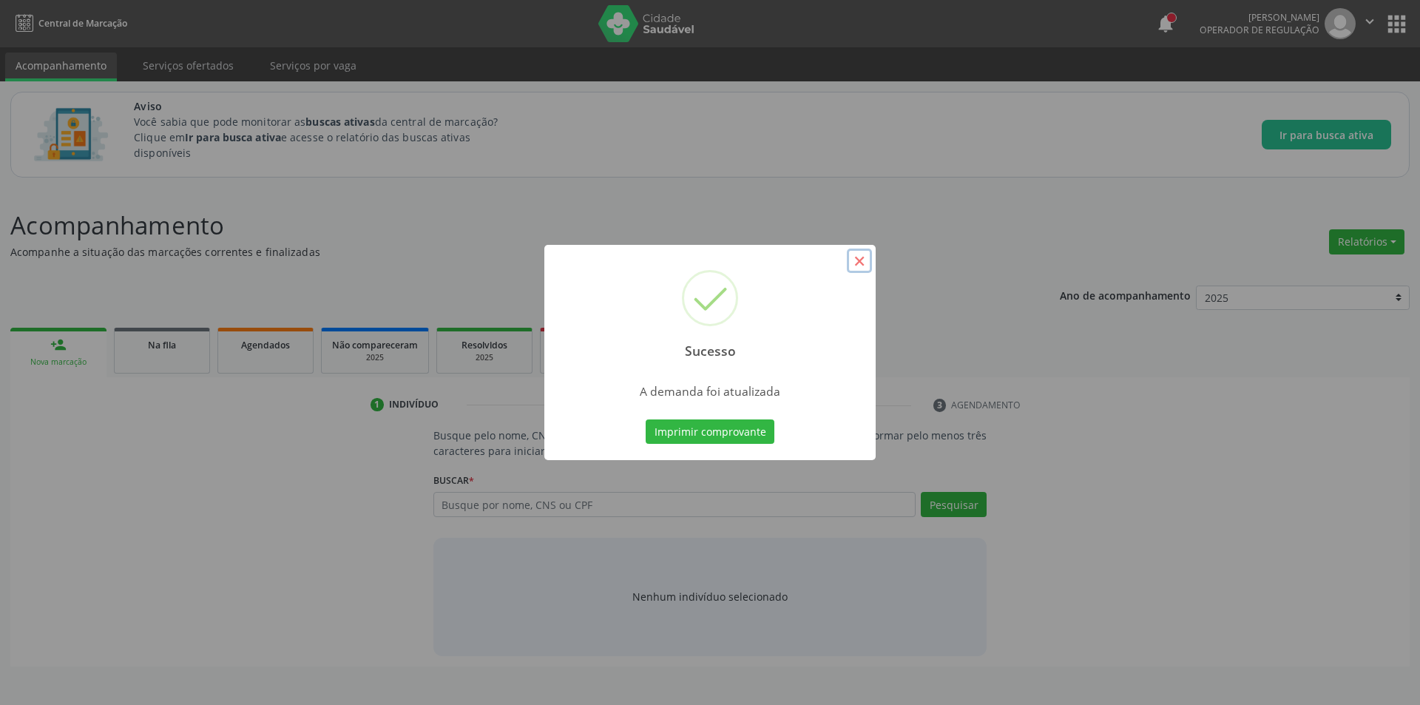
click at [854, 261] on button "×" at bounding box center [859, 261] width 25 height 25
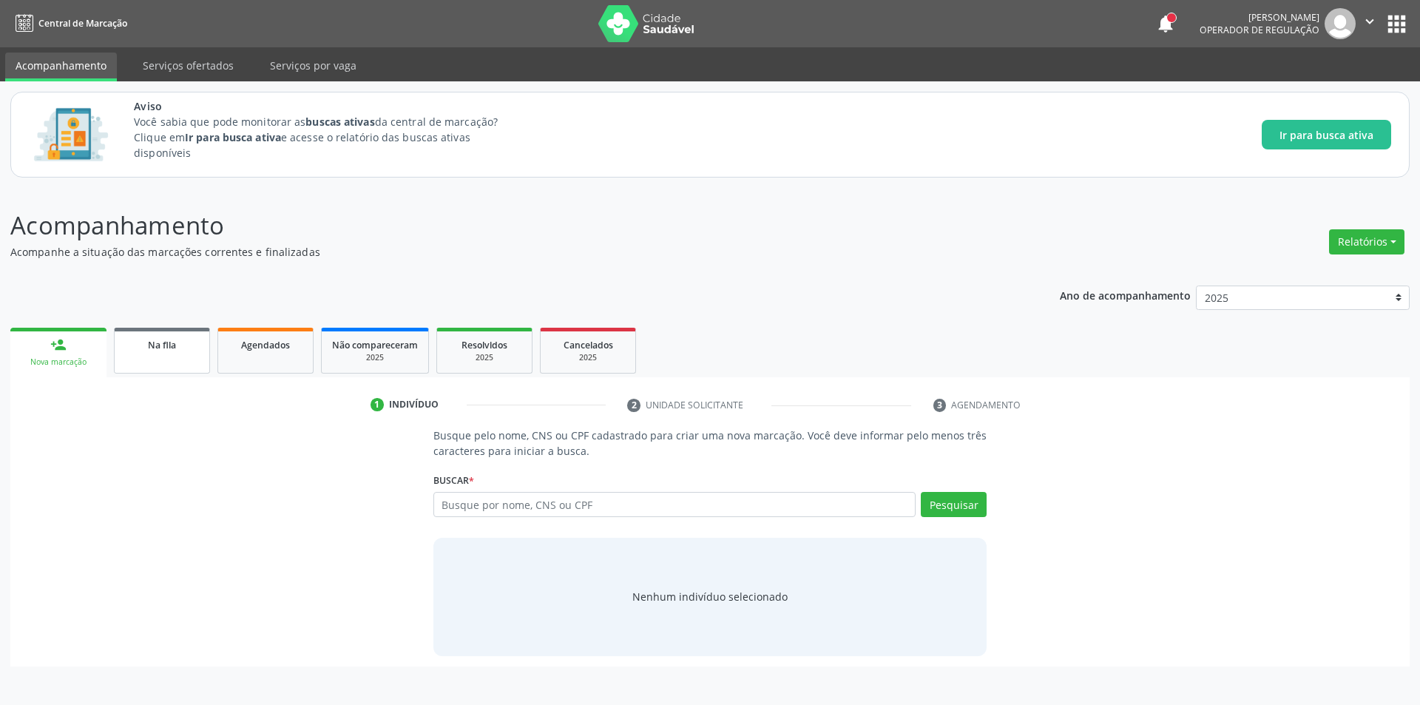
click at [186, 352] on link "Na fila" at bounding box center [162, 351] width 96 height 46
click at [162, 343] on span "Na fila" at bounding box center [162, 345] width 28 height 13
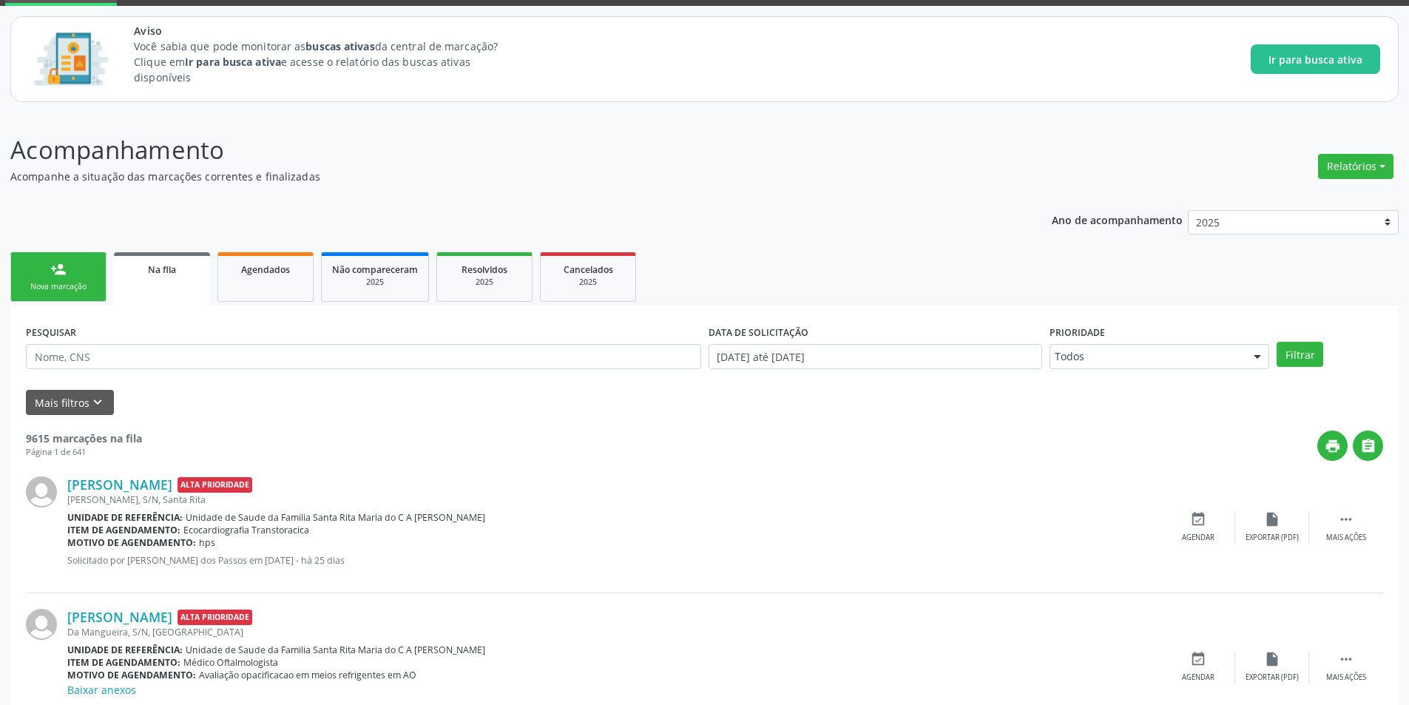
scroll to position [148, 0]
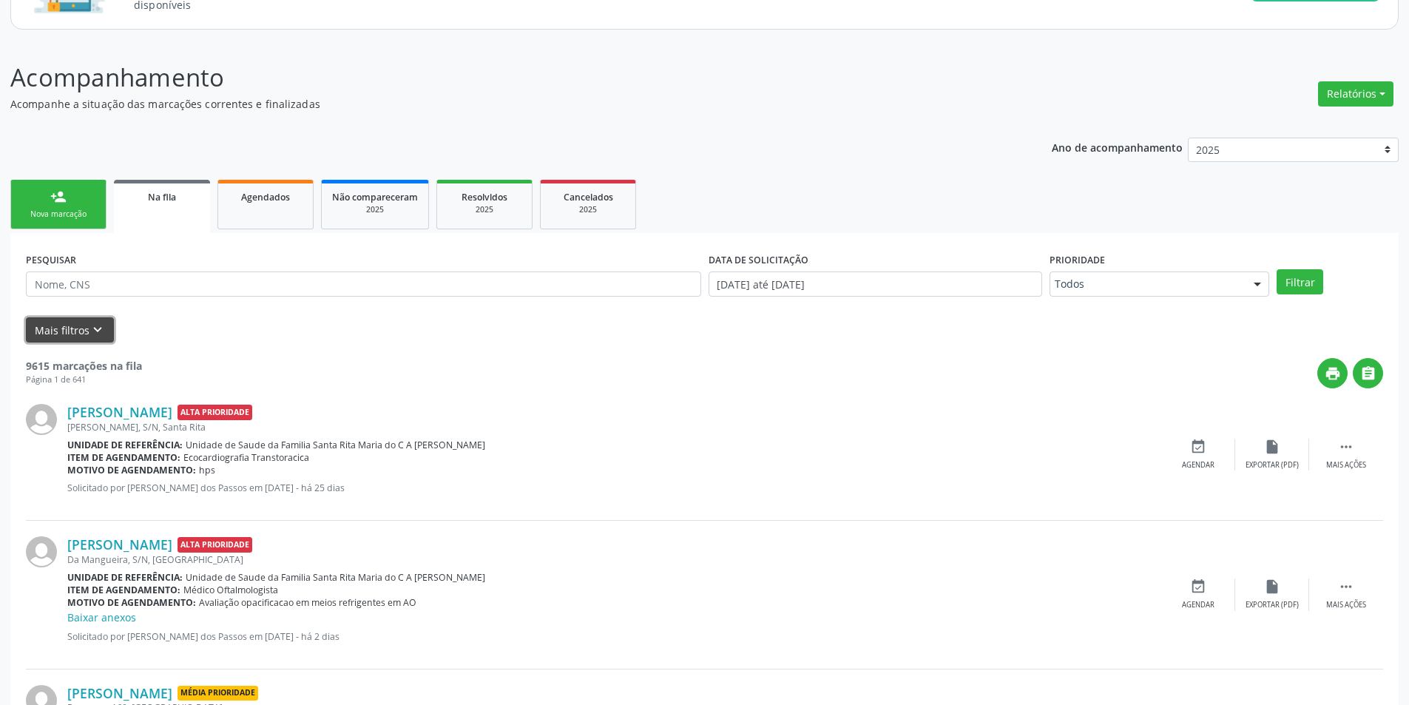
click at [90, 330] on icon "keyboard_arrow_down" at bounding box center [98, 330] width 16 height 16
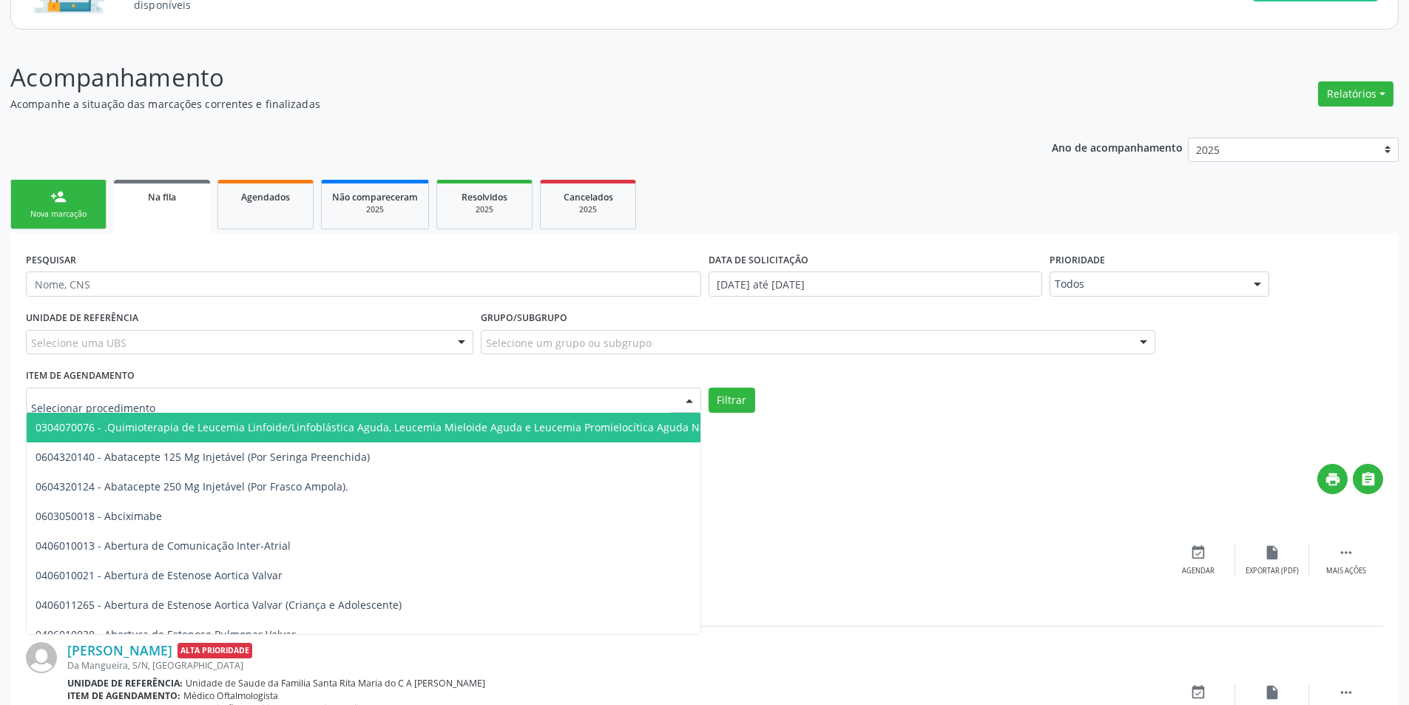
click at [317, 402] on div at bounding box center [363, 400] width 675 height 25
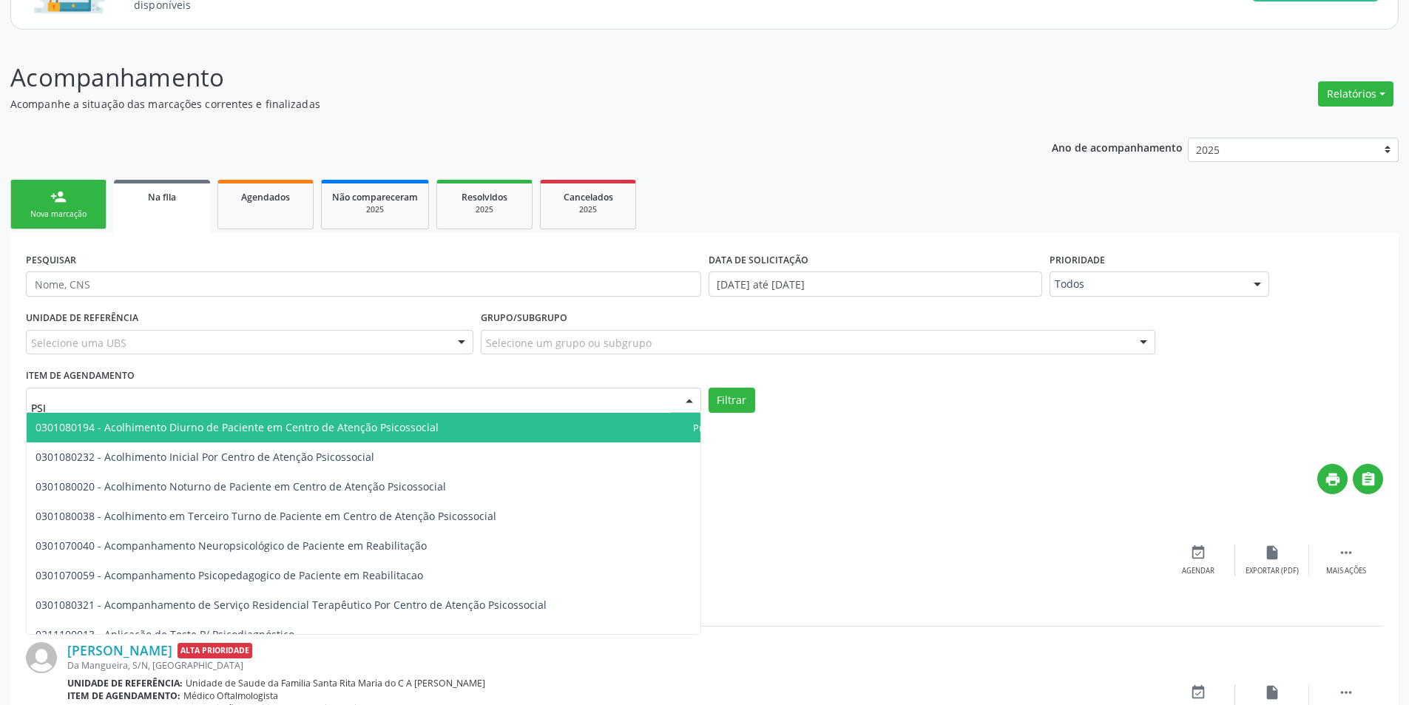
type input "PSIQ"
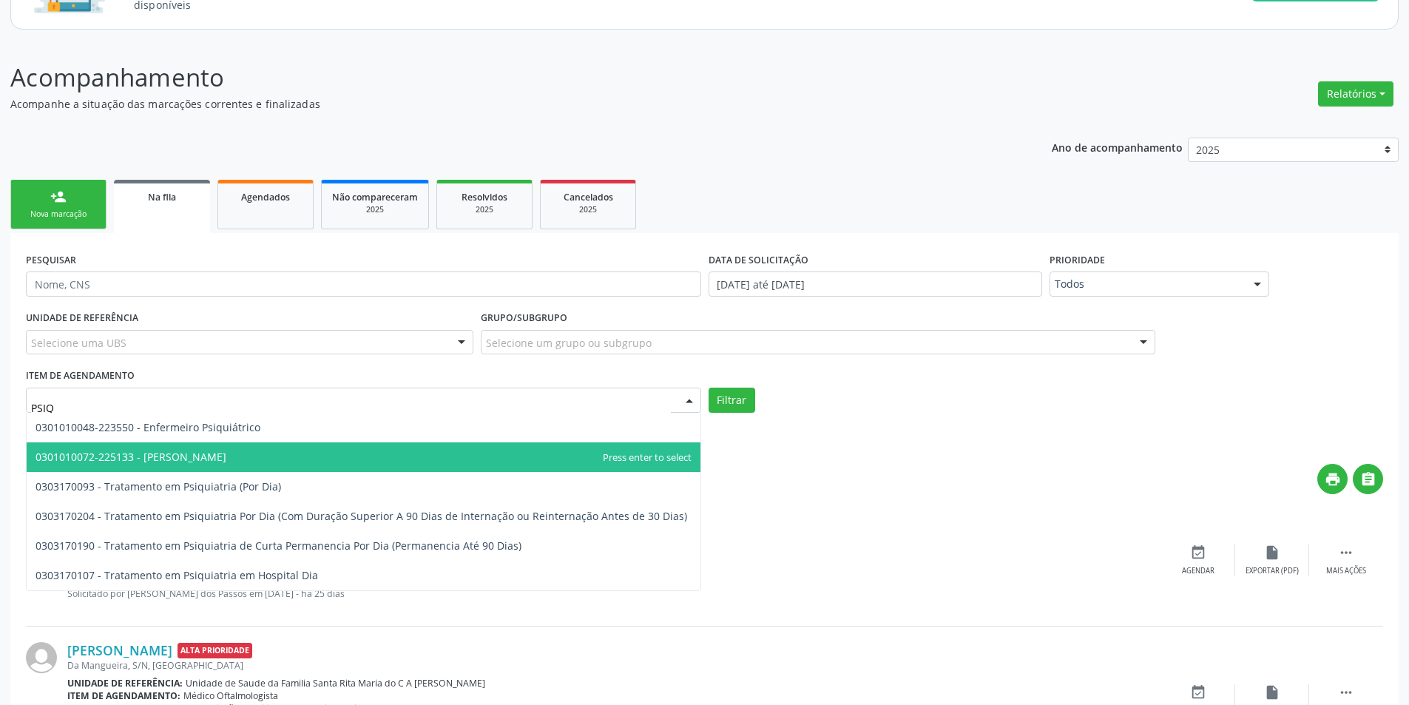
click at [273, 450] on span "0301010072-225133 - [PERSON_NAME]" at bounding box center [364, 457] width 674 height 30
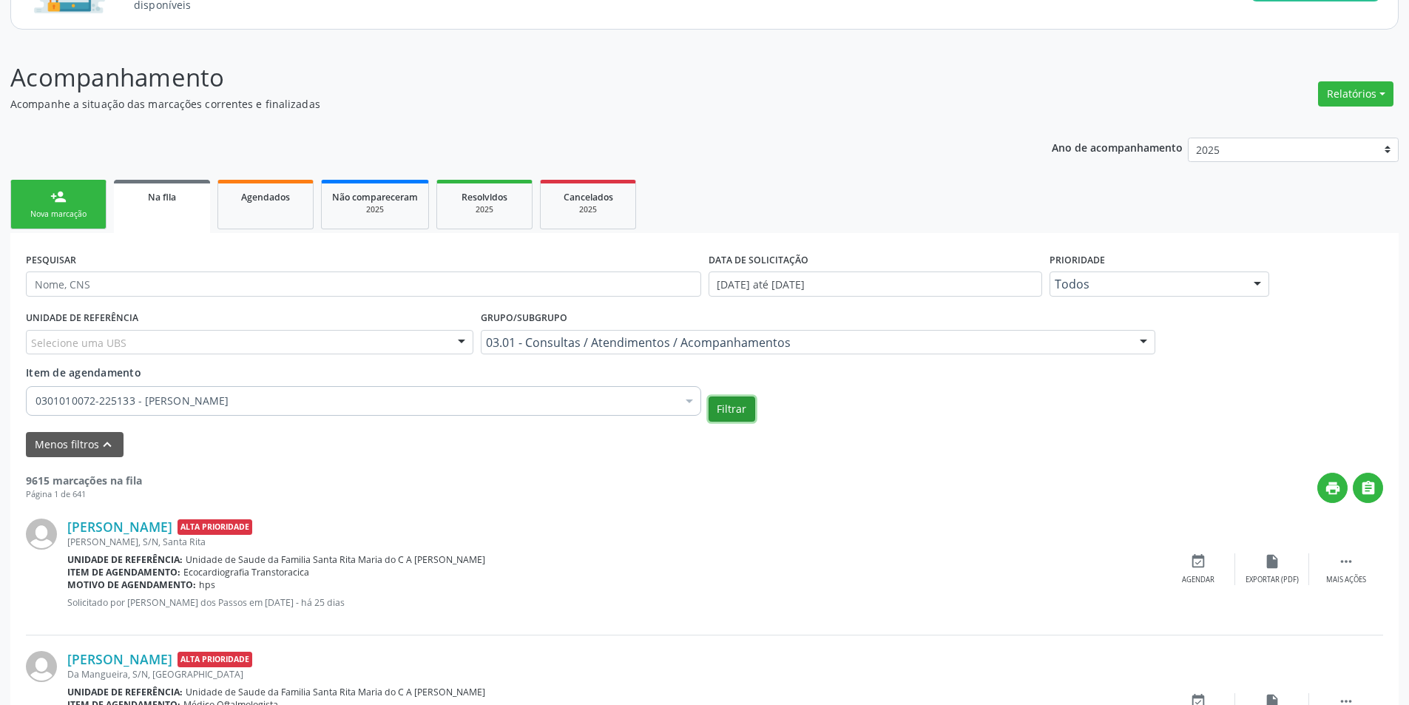
click at [738, 412] on button "Filtrar" at bounding box center [732, 408] width 47 height 25
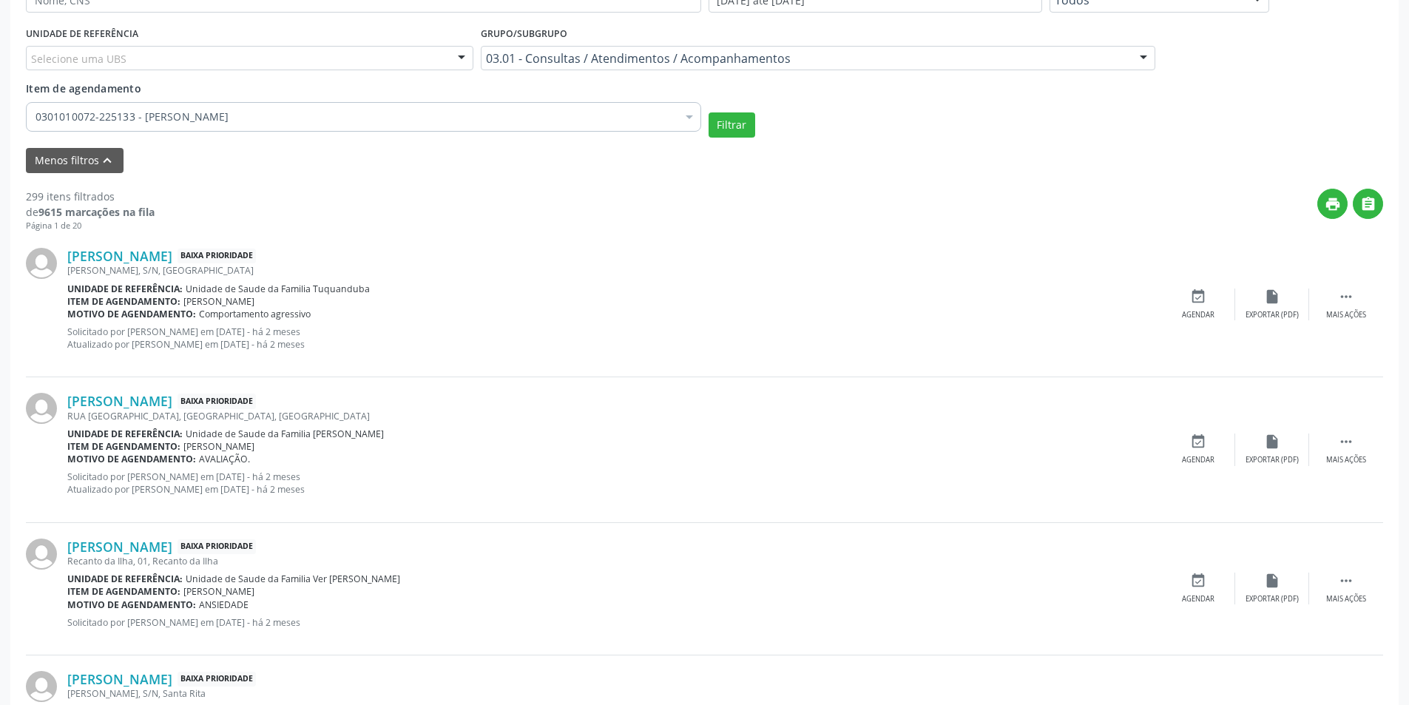
scroll to position [444, 0]
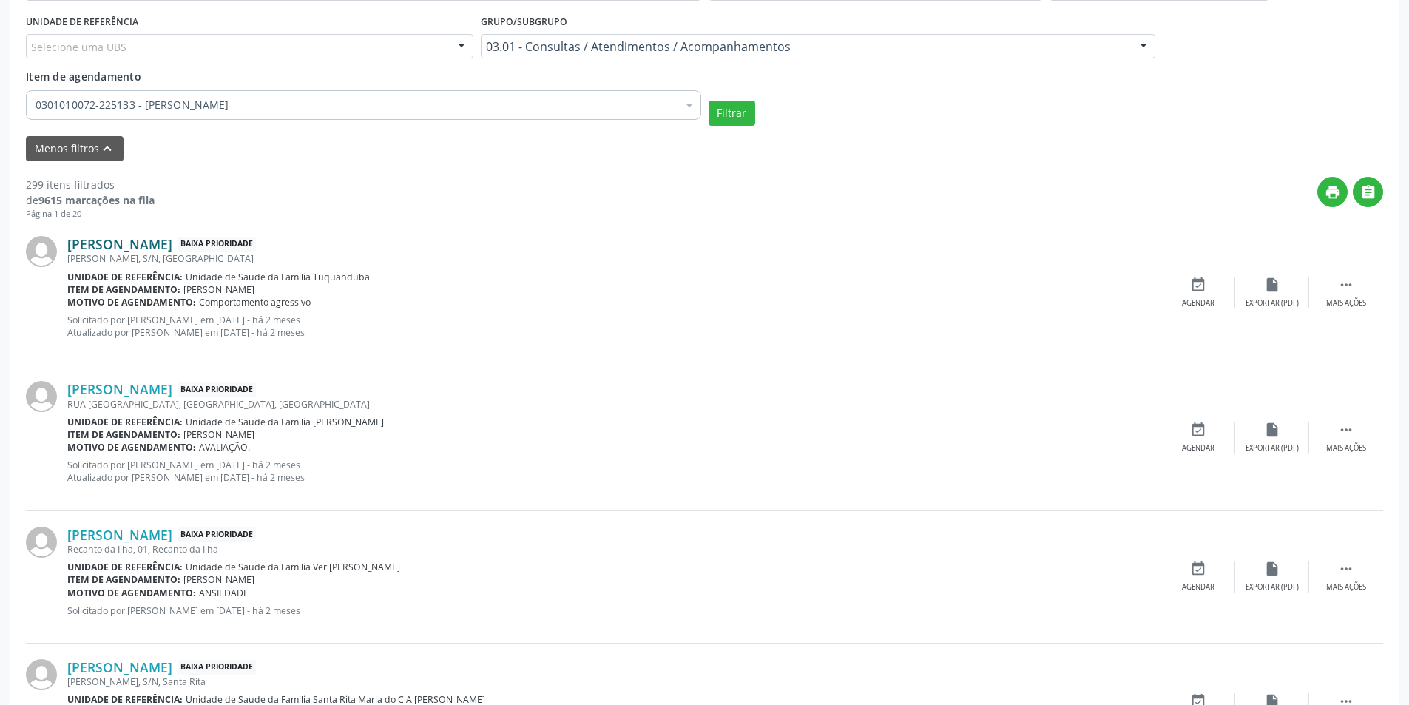
click at [171, 240] on link "Matheus Isaac Silva Lima dos Santos" at bounding box center [119, 244] width 105 height 16
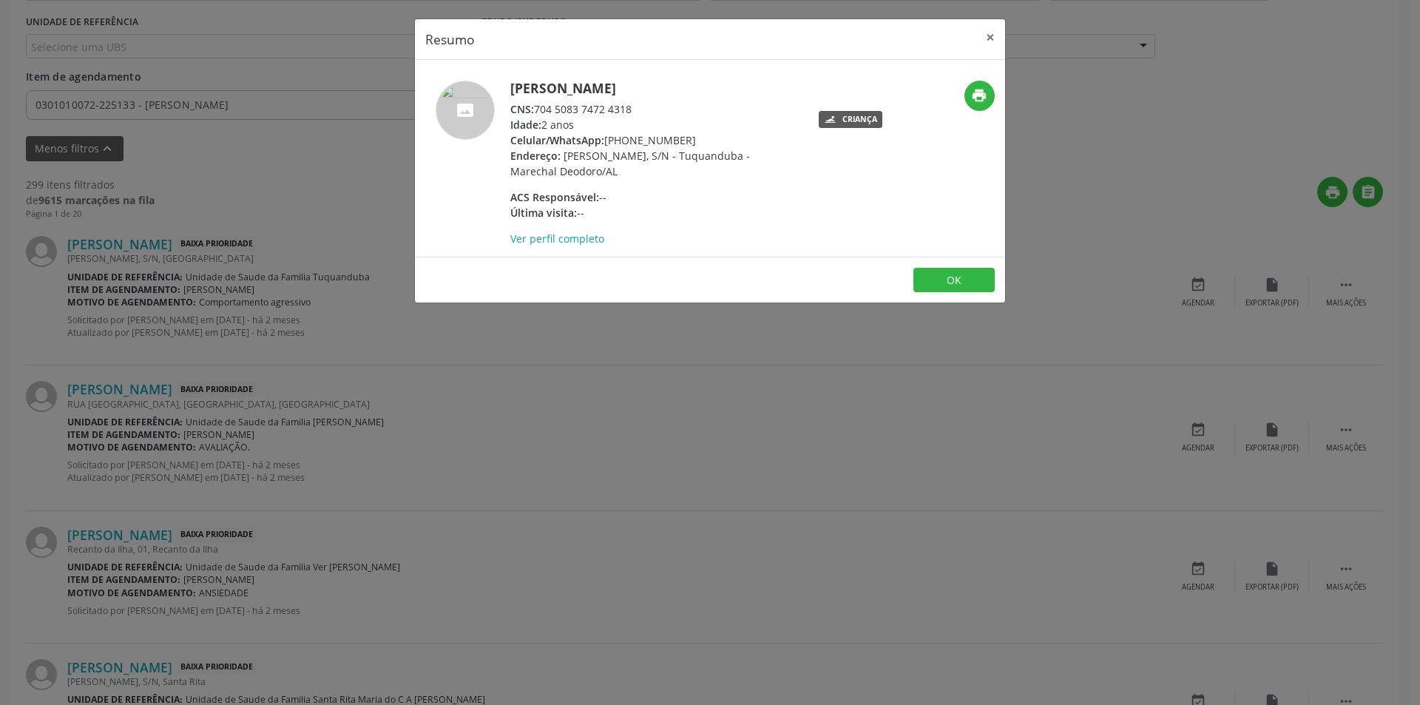
drag, startPoint x: 537, startPoint y: 105, endPoint x: 635, endPoint y: 106, distance: 98.4
click at [635, 106] on div "CNS: 704 5083 7472 4318" at bounding box center [654, 109] width 288 height 16
copy div "704 5083 7472 4318"
click at [983, 33] on button "×" at bounding box center [991, 37] width 30 height 36
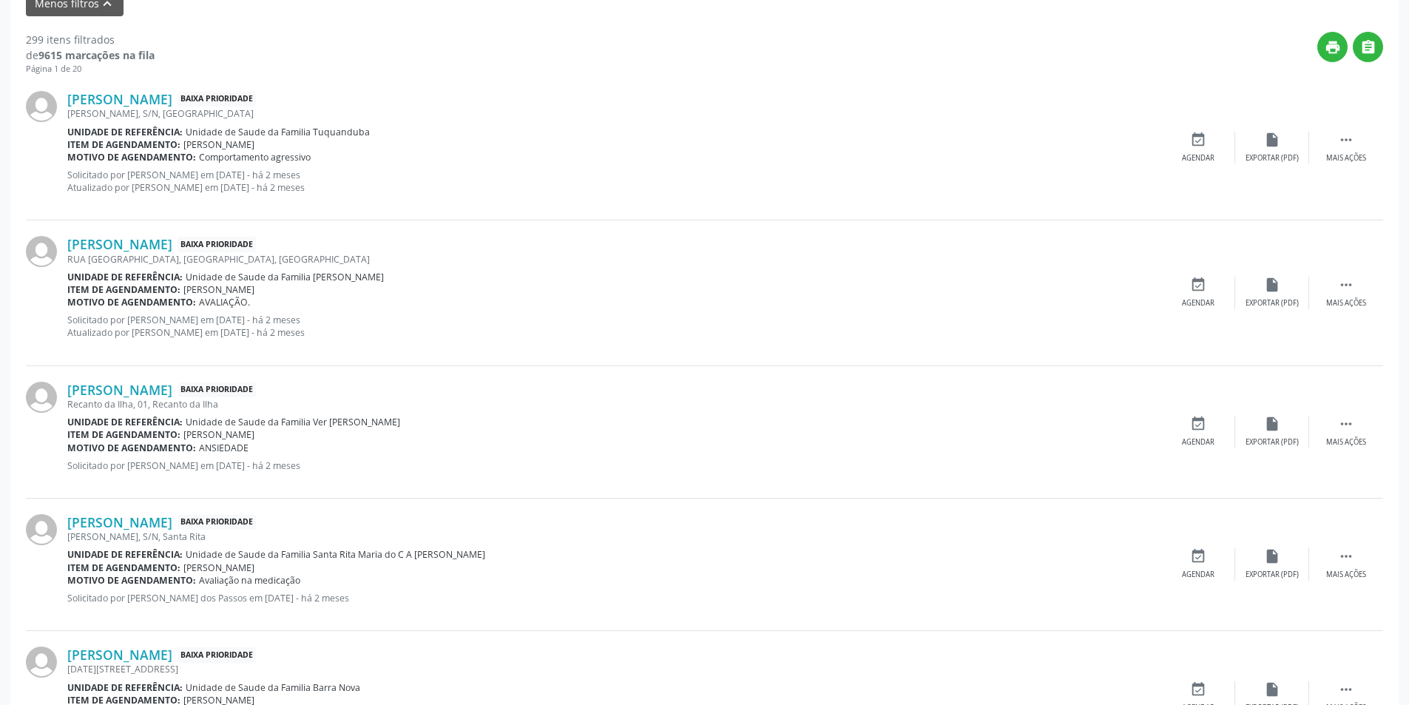
scroll to position [592, 0]
click at [172, 242] on link "Eveli Lavinia de Oliveira Xavier" at bounding box center [119, 241] width 105 height 16
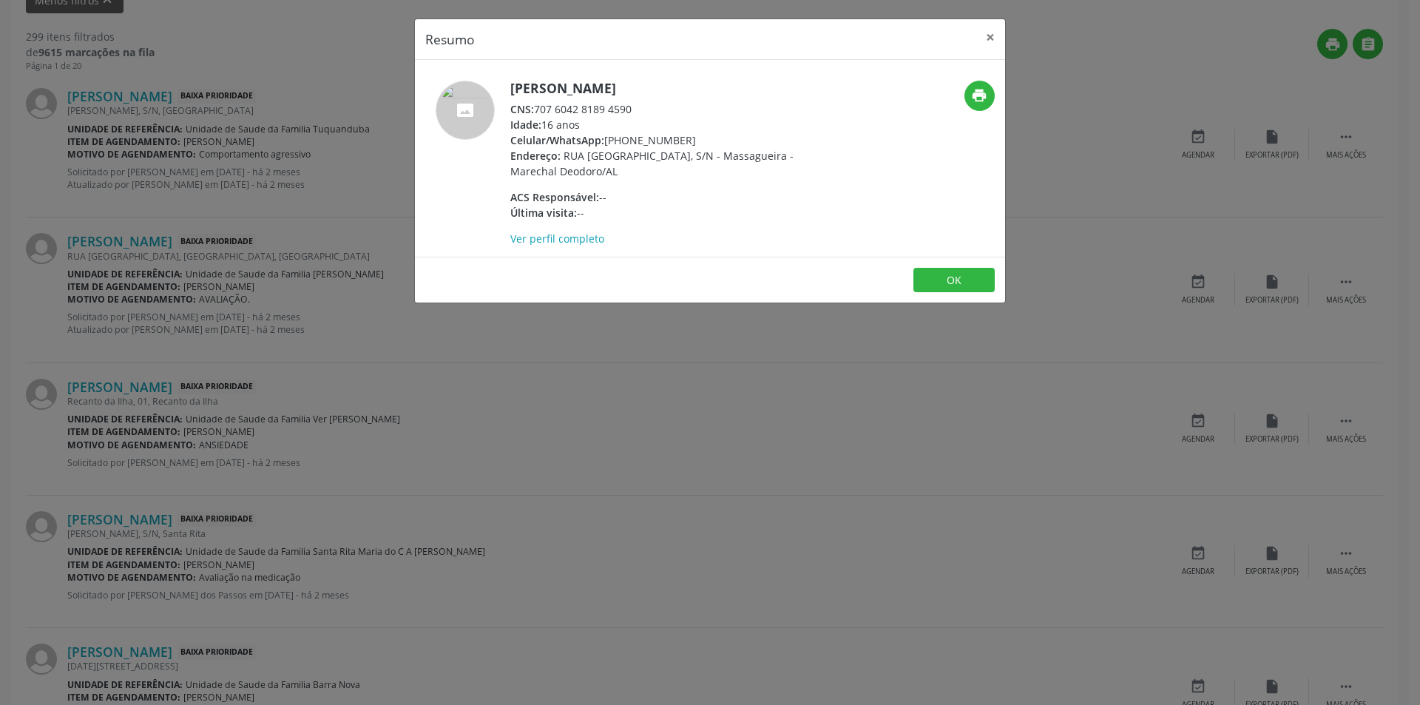
drag, startPoint x: 538, startPoint y: 107, endPoint x: 637, endPoint y: 109, distance: 99.1
click at [637, 109] on div "CNS: 707 6042 8189 4590" at bounding box center [654, 109] width 288 height 16
copy div "707 6042 8189 4590"
click at [989, 37] on button "×" at bounding box center [991, 37] width 30 height 36
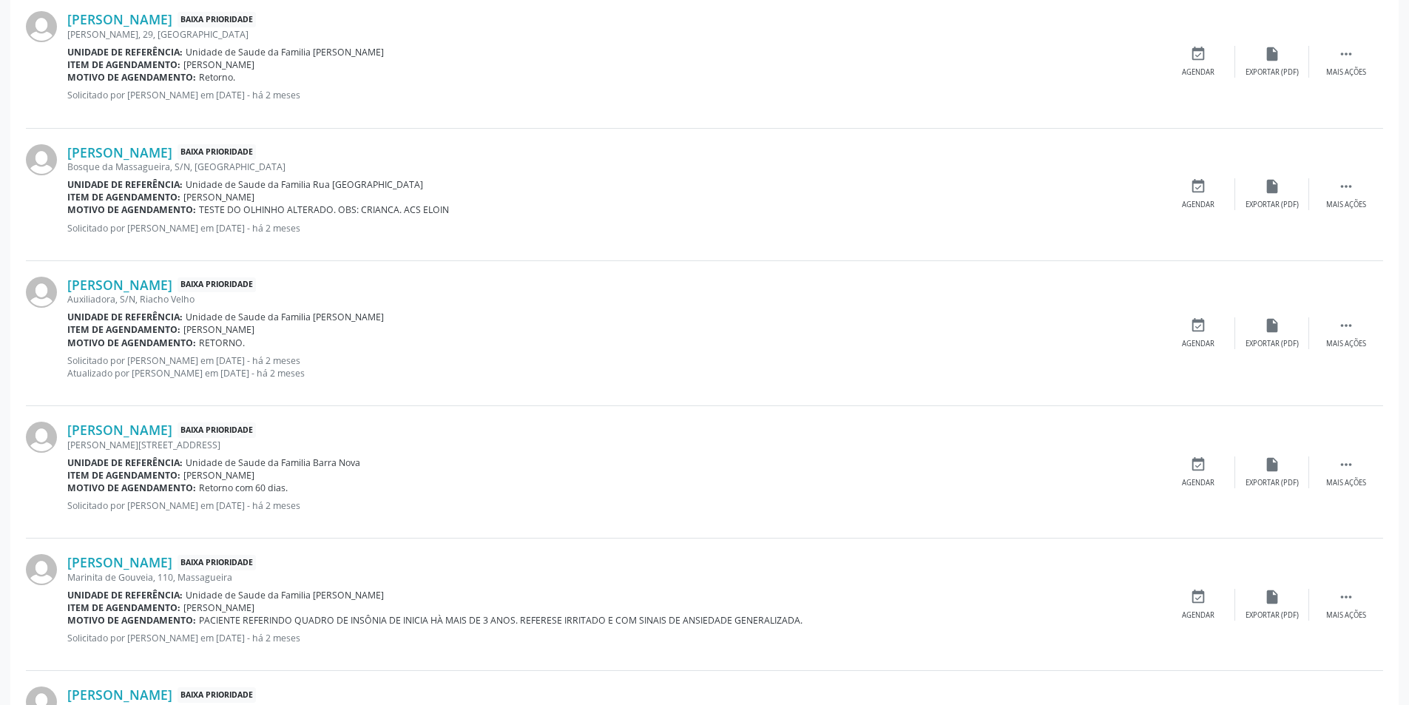
scroll to position [1627, 0]
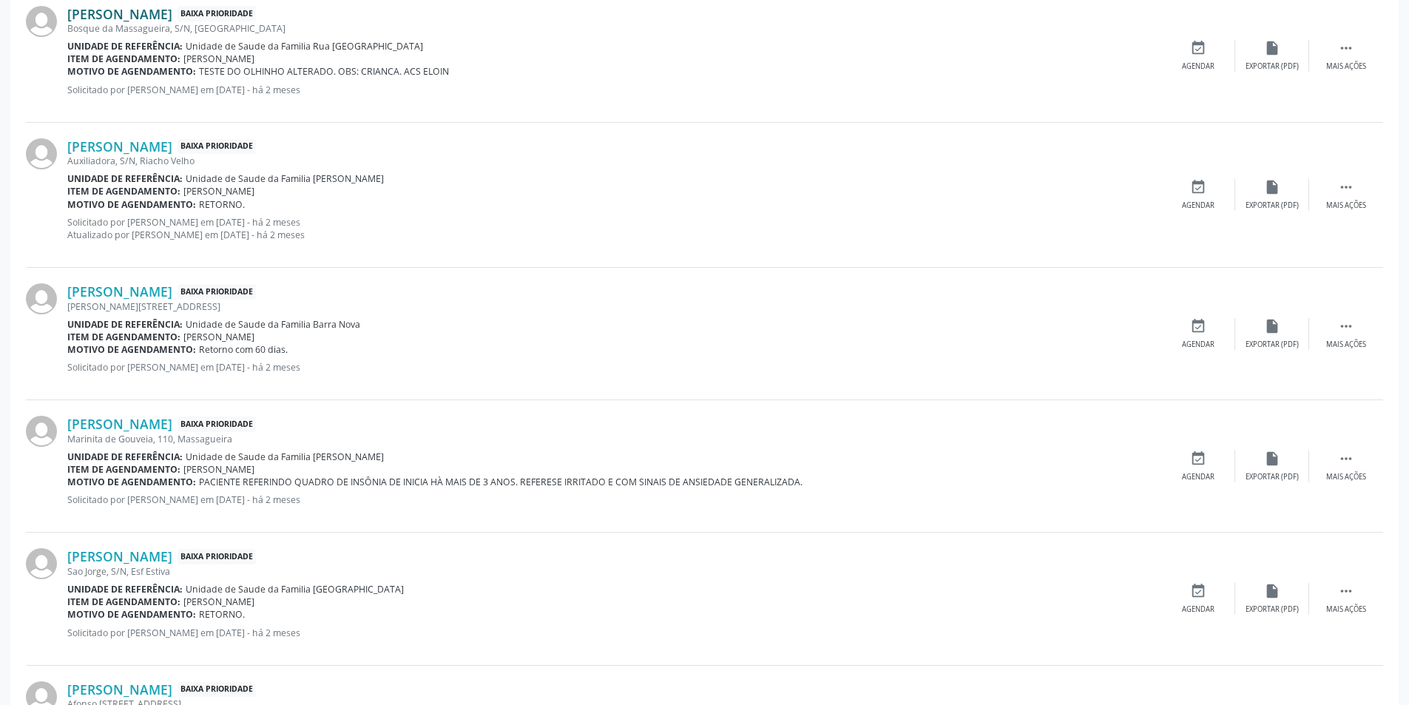
click at [172, 16] on link "Yago Benjamin da Silva Pantaleao" at bounding box center [119, 14] width 105 height 16
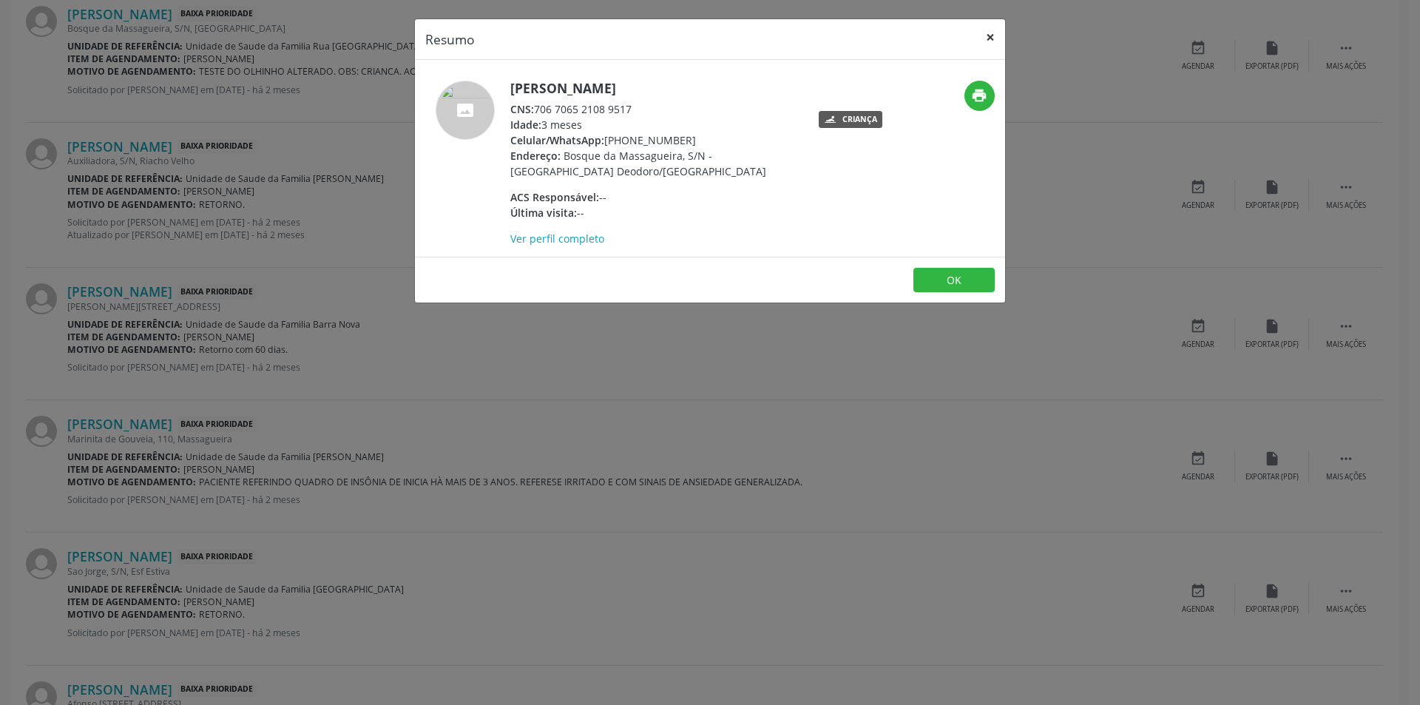
click at [993, 37] on button "×" at bounding box center [991, 37] width 30 height 36
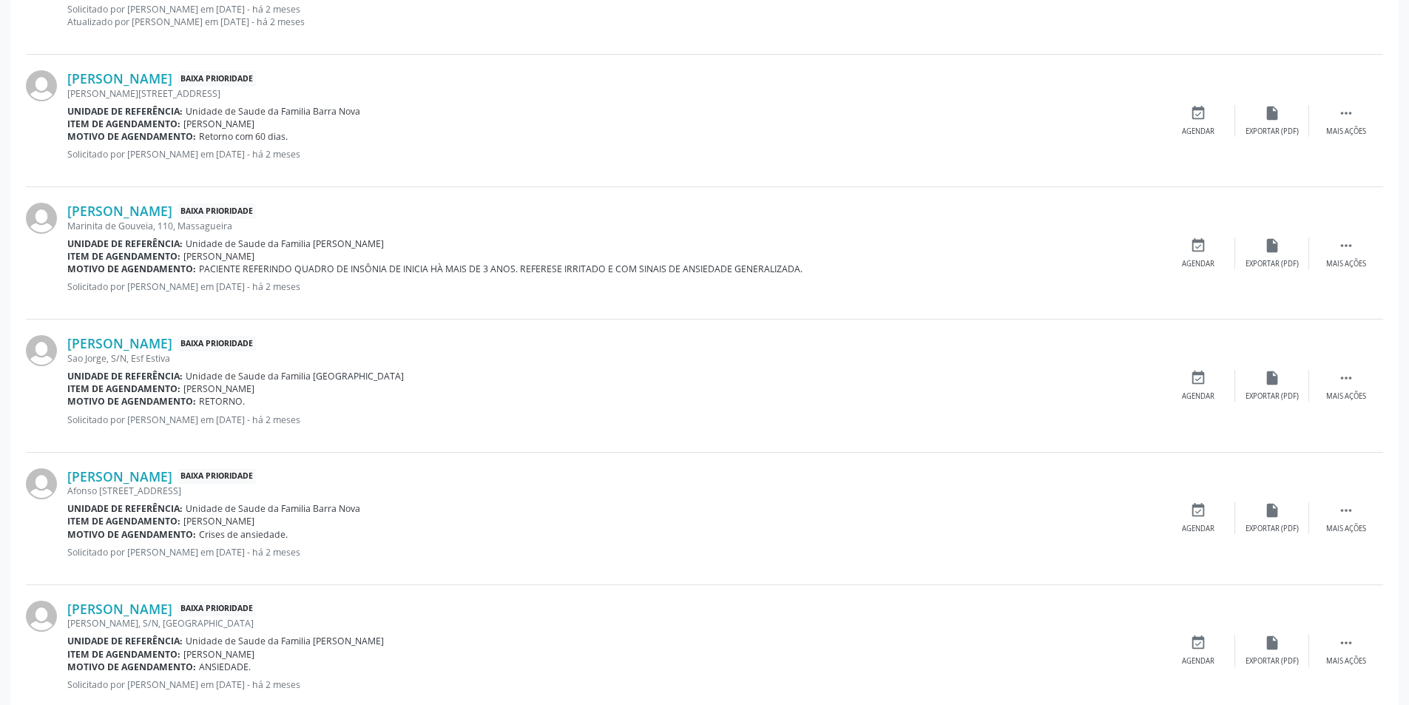
scroll to position [1849, 0]
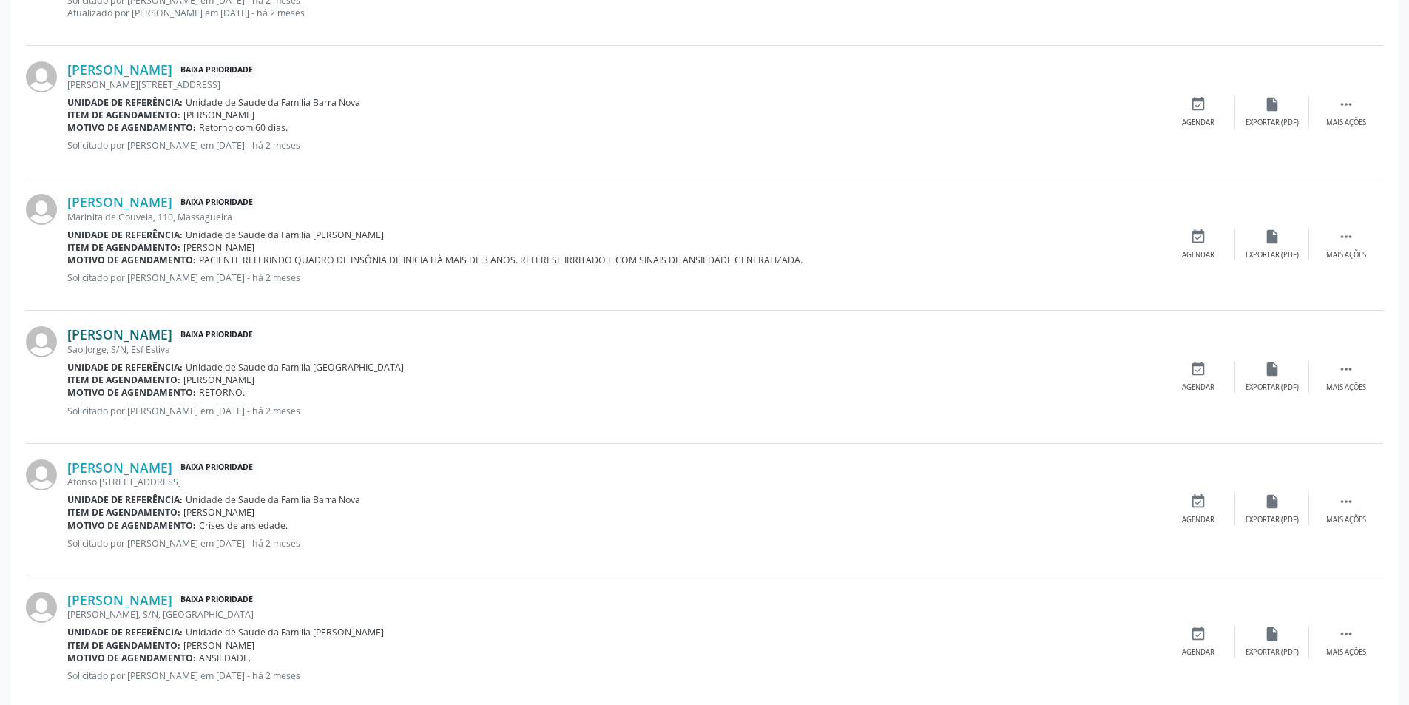
click at [139, 333] on link "Misael Félix da Silva" at bounding box center [119, 334] width 105 height 16
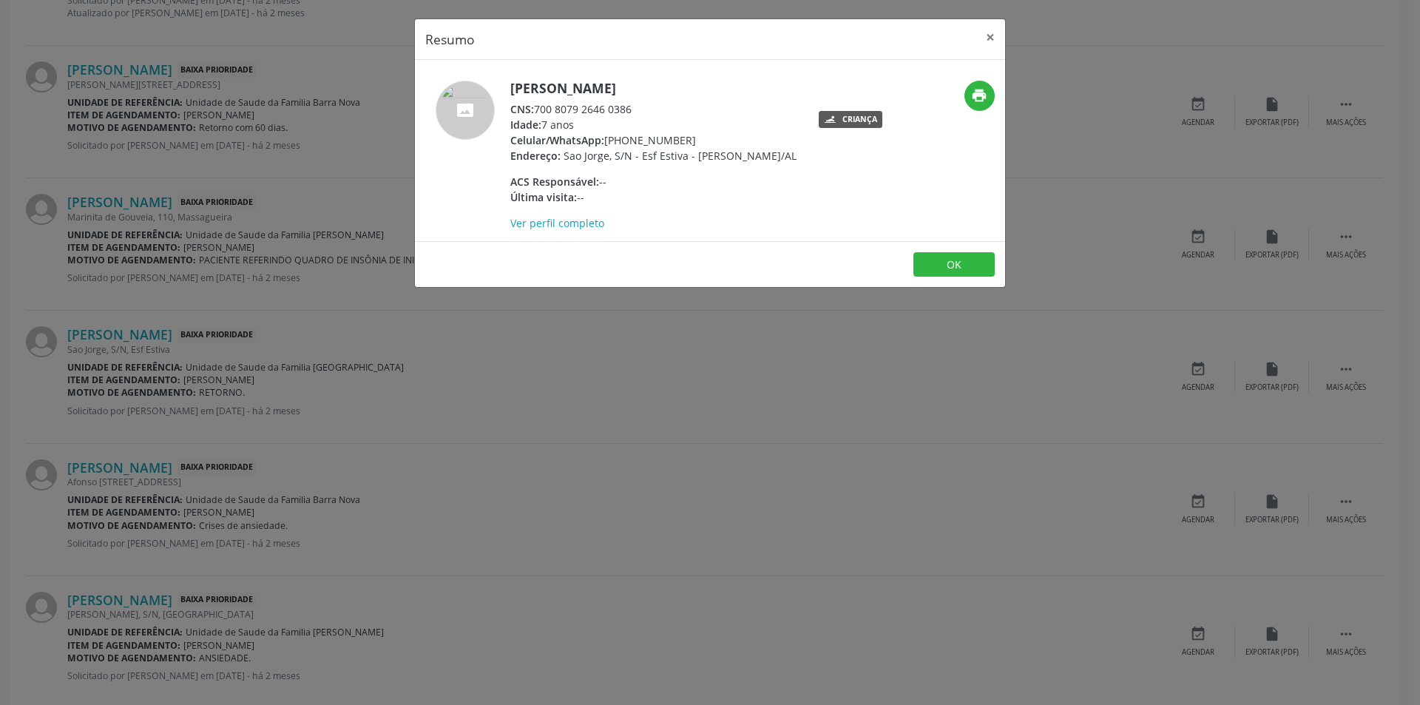
drag, startPoint x: 538, startPoint y: 110, endPoint x: 638, endPoint y: 109, distance: 100.6
click at [638, 109] on div "CNS: 700 8079 2646 0386" at bounding box center [653, 109] width 286 height 16
copy div "700 8079 2646 0386"
click at [971, 272] on button "OK" at bounding box center [954, 264] width 81 height 25
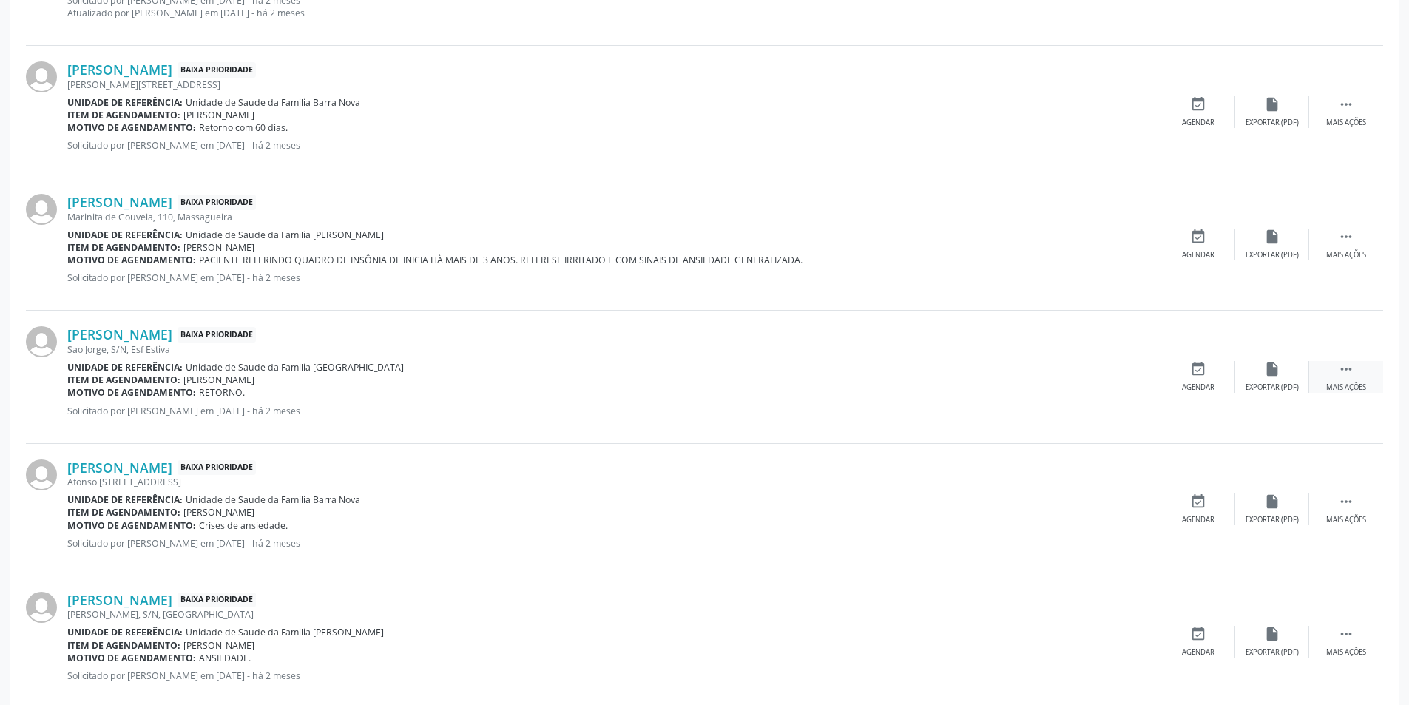
click at [1348, 370] on icon "" at bounding box center [1346, 369] width 16 height 16
click at [1195, 377] on div "cancel Cancelar" at bounding box center [1198, 377] width 74 height 32
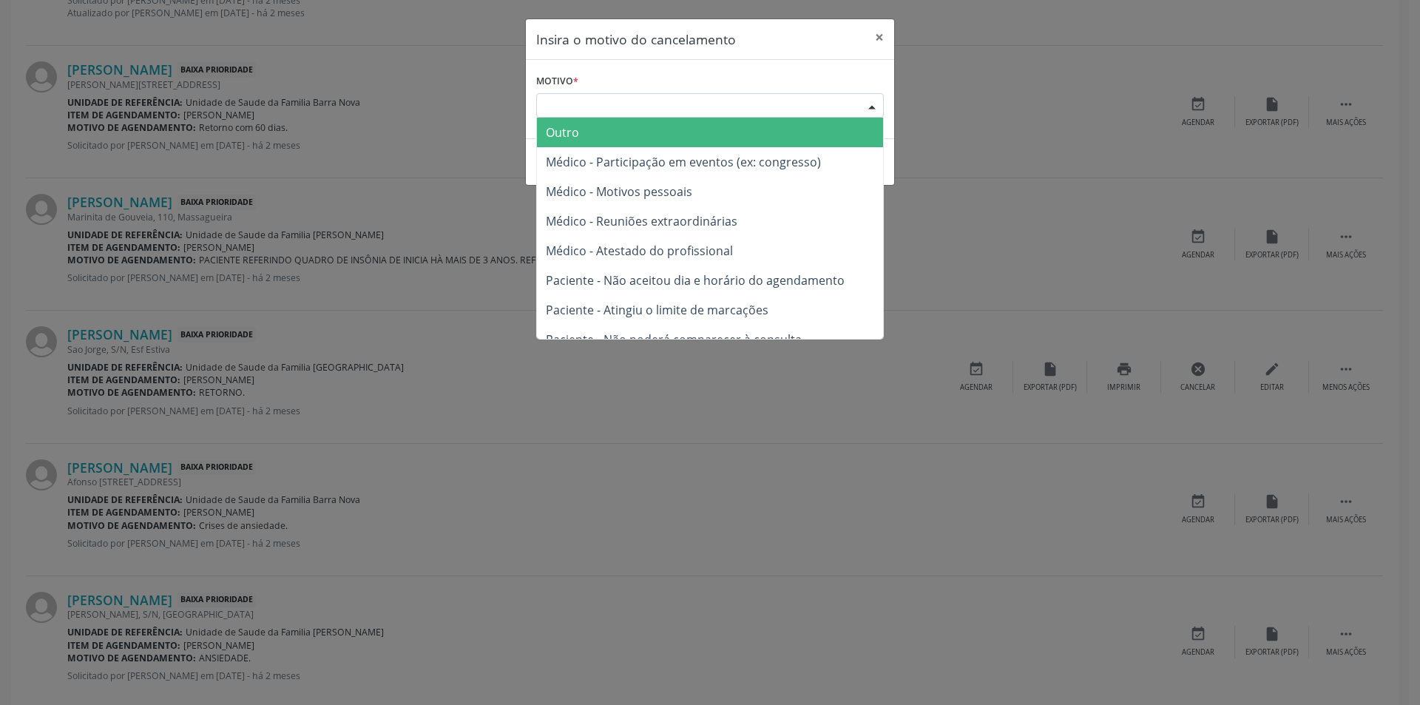
click at [624, 108] on div "Escolha o motivo" at bounding box center [710, 105] width 348 height 25
click at [614, 124] on span "Outro" at bounding box center [710, 133] width 346 height 30
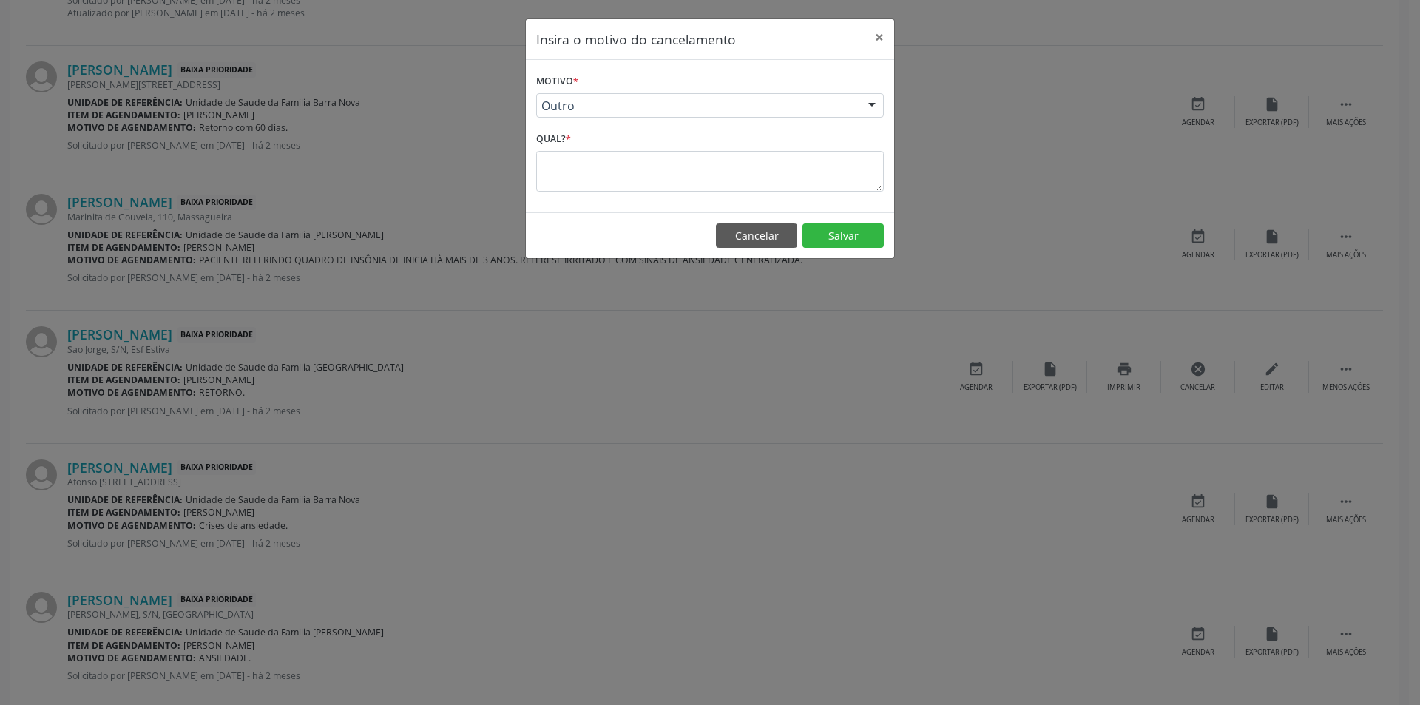
click at [604, 101] on span "Outro" at bounding box center [697, 105] width 312 height 15
click at [491, 143] on div "Insira o motivo do cancelamento × Motivo * Outro Outro Médico - Participação em…" at bounding box center [710, 352] width 1420 height 705
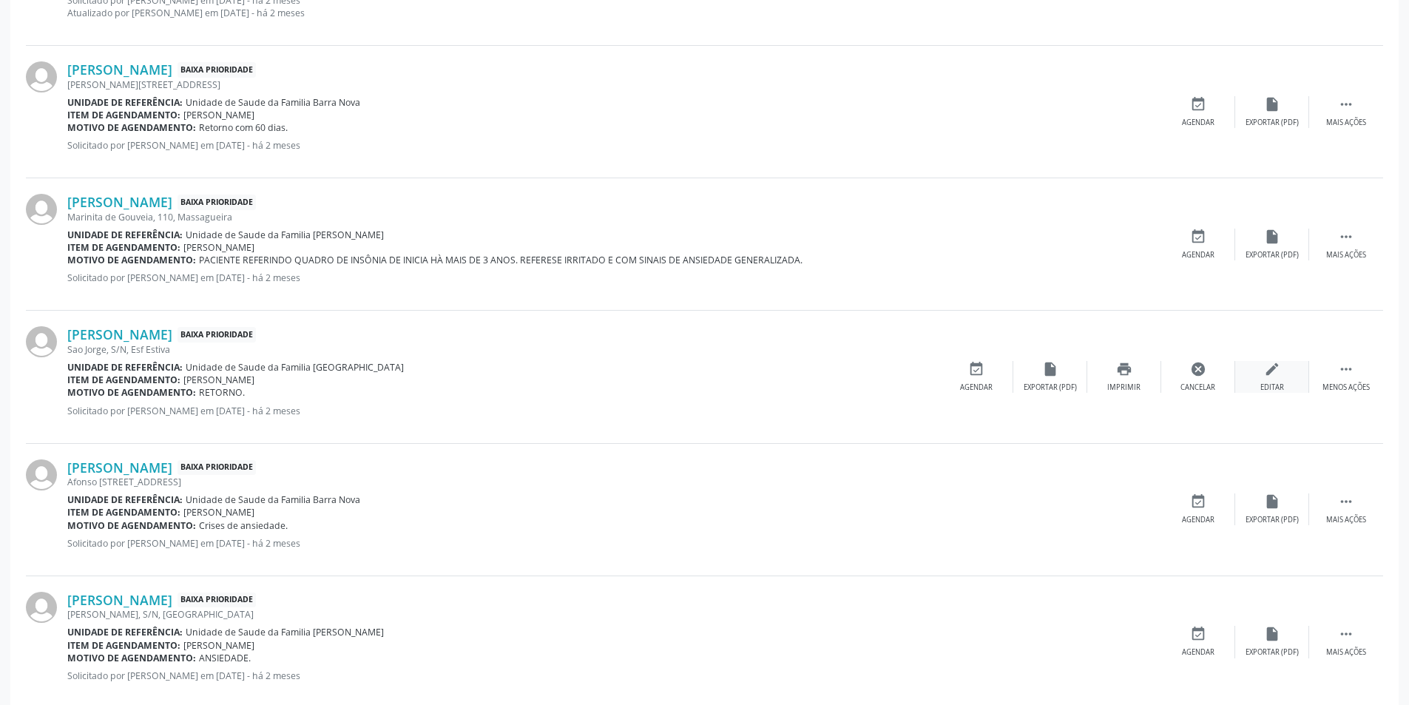
click at [1283, 365] on div "edit Editar" at bounding box center [1272, 377] width 74 height 32
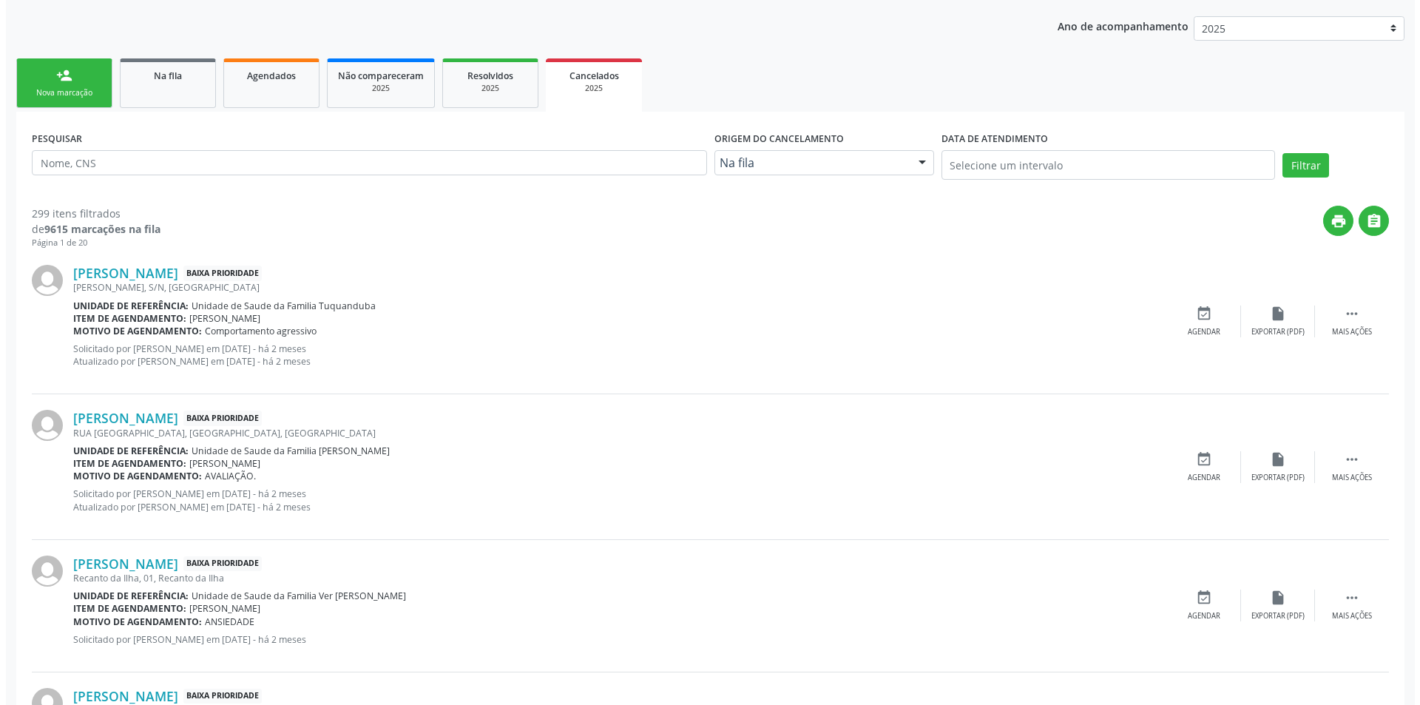
scroll to position [0, 0]
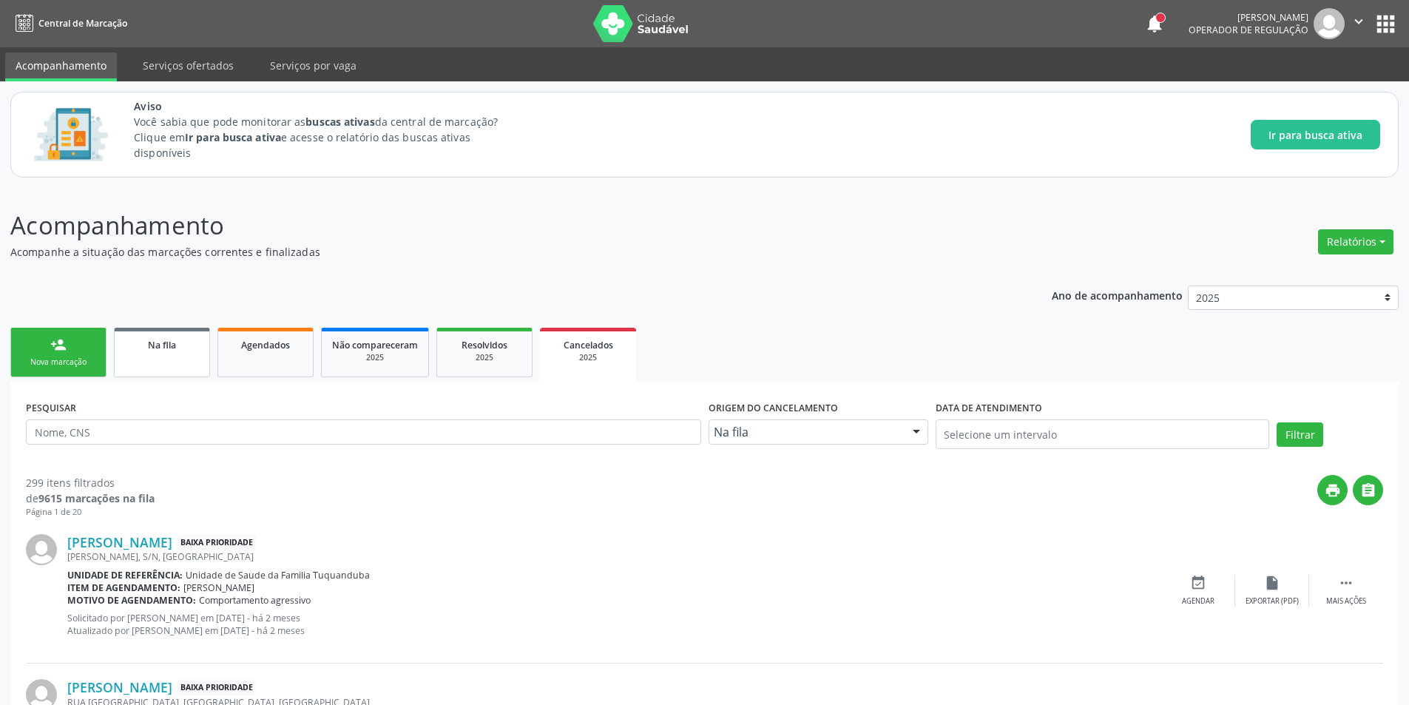
click at [172, 337] on div "Na fila" at bounding box center [162, 345] width 74 height 16
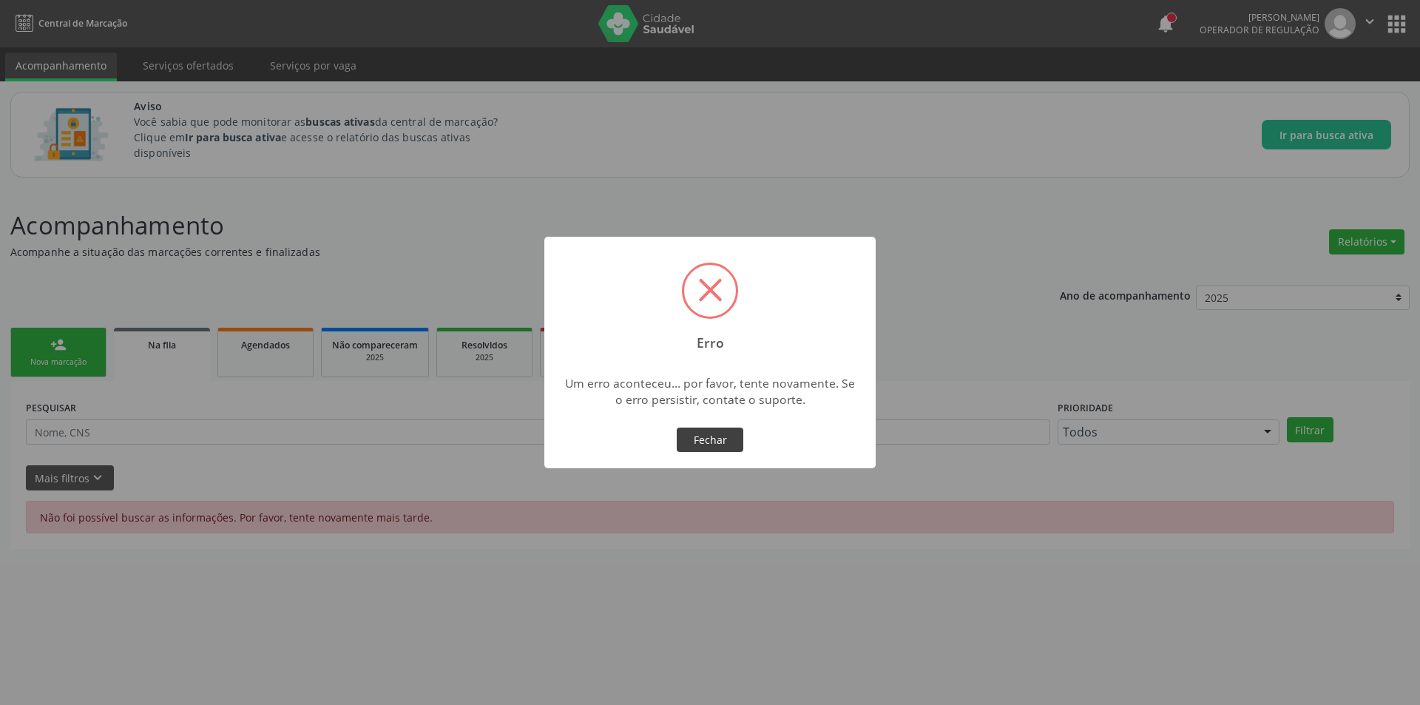
click at [695, 439] on button "Fechar" at bounding box center [710, 440] width 67 height 25
